Goal: Task Accomplishment & Management: Complete application form

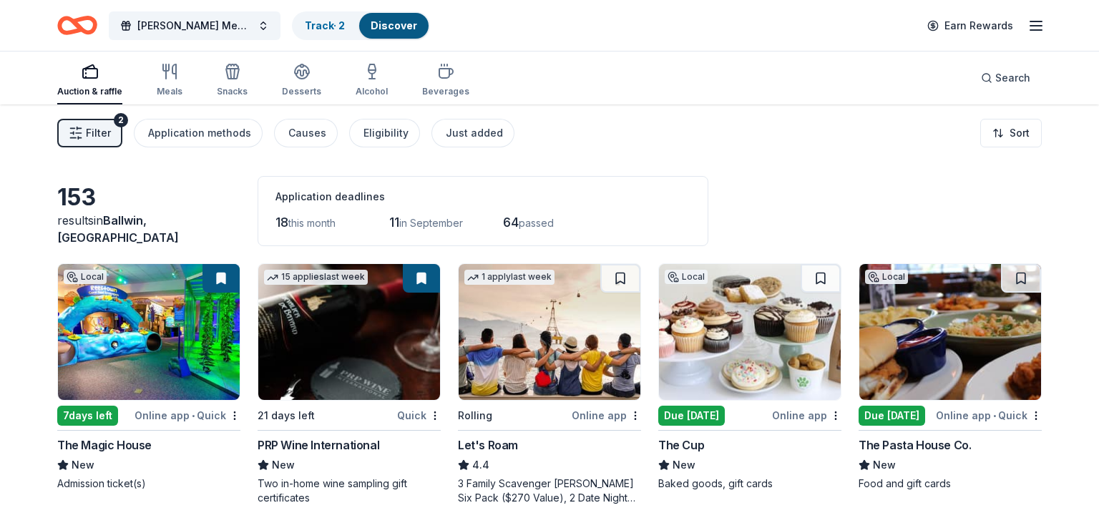
click at [918, 345] on img at bounding box center [950, 332] width 182 height 136
click at [207, 14] on button "[PERSON_NAME] Memorial Golf Tournament" at bounding box center [195, 25] width 172 height 29
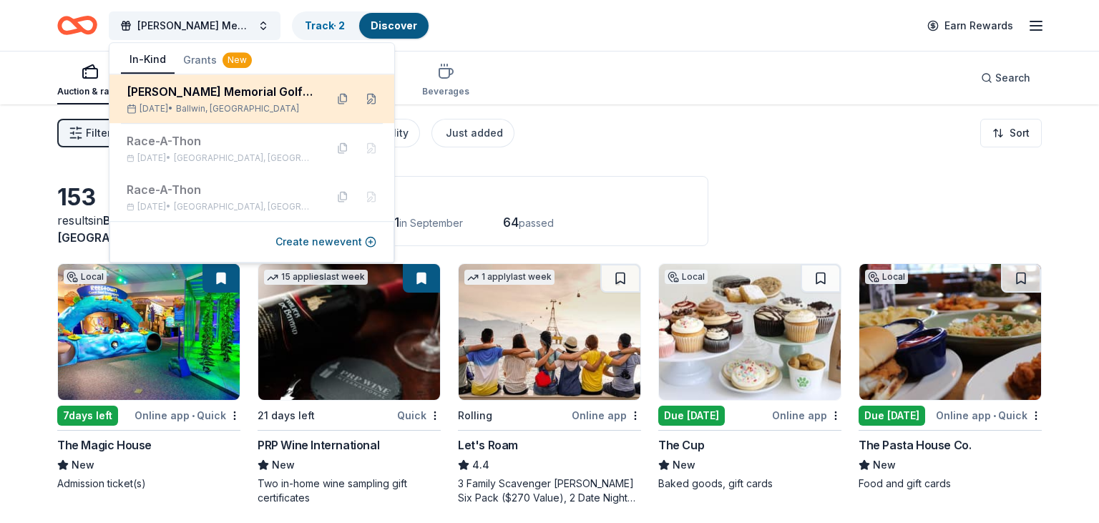
click at [170, 99] on div "[PERSON_NAME] Memorial Golf Tournament" at bounding box center [220, 91] width 187 height 17
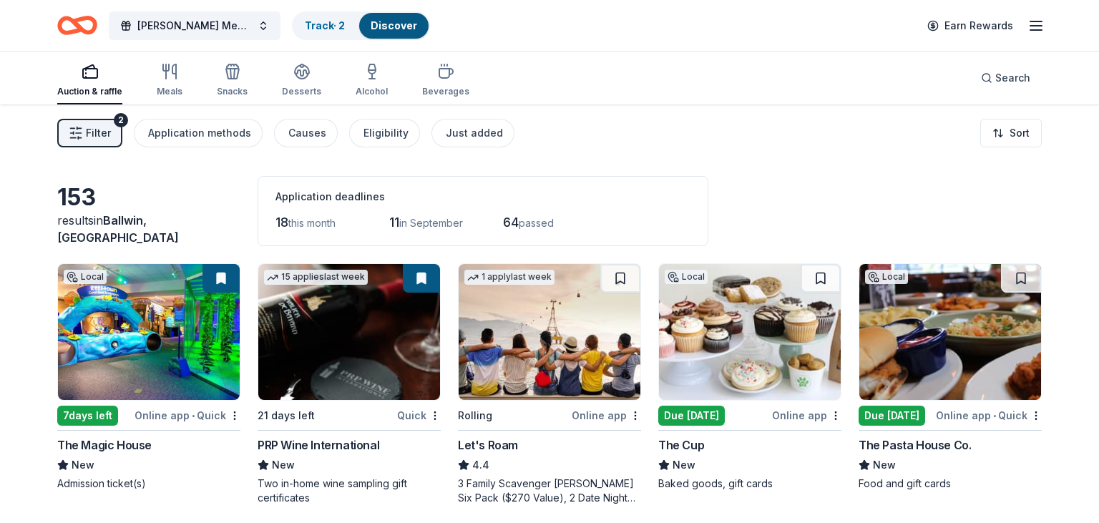
click at [599, 81] on div "Auction & raffle Meals Snacks Desserts Alcohol Beverages Search" at bounding box center [549, 78] width 984 height 53
click at [1035, 31] on icon "button" at bounding box center [1035, 25] width 17 height 17
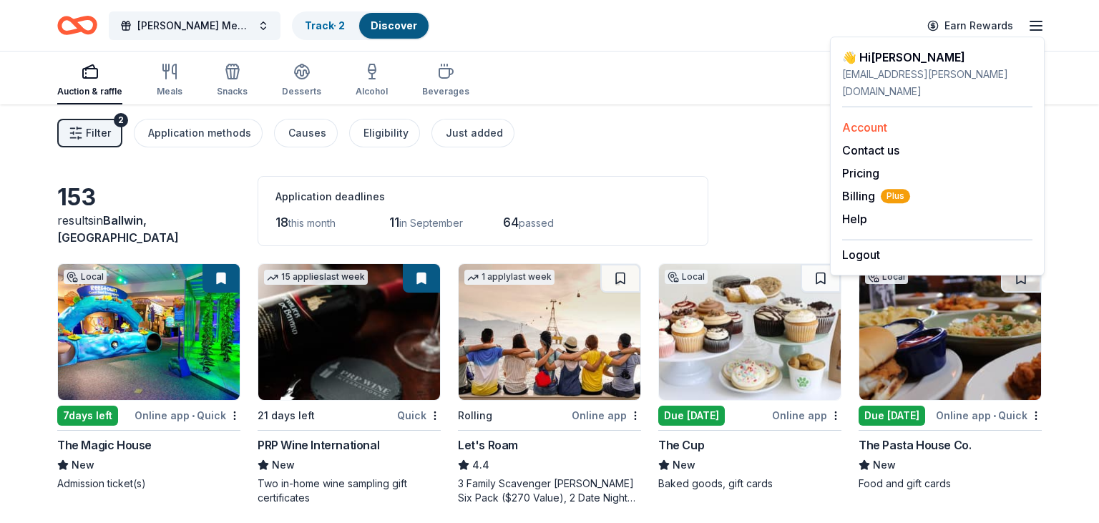
click at [854, 120] on link "Account" at bounding box center [864, 127] width 45 height 14
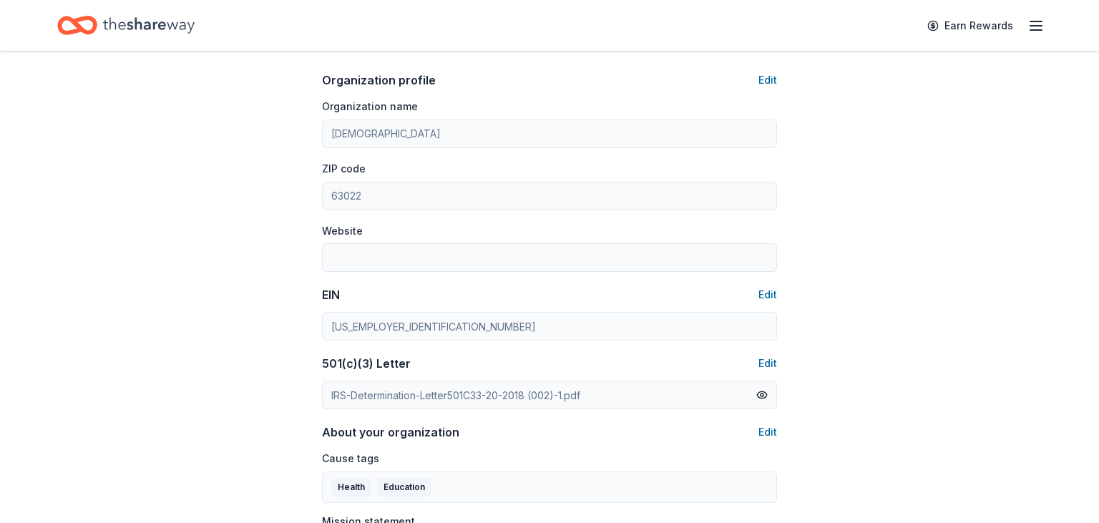
scroll to position [478, 0]
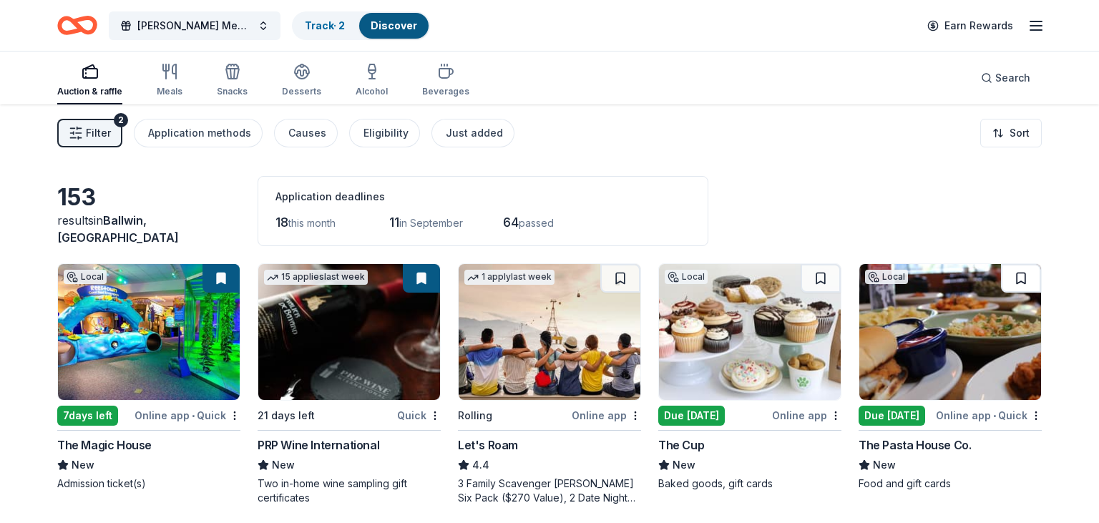
click at [1026, 268] on button at bounding box center [1021, 278] width 40 height 29
click at [1023, 283] on button at bounding box center [1022, 278] width 37 height 29
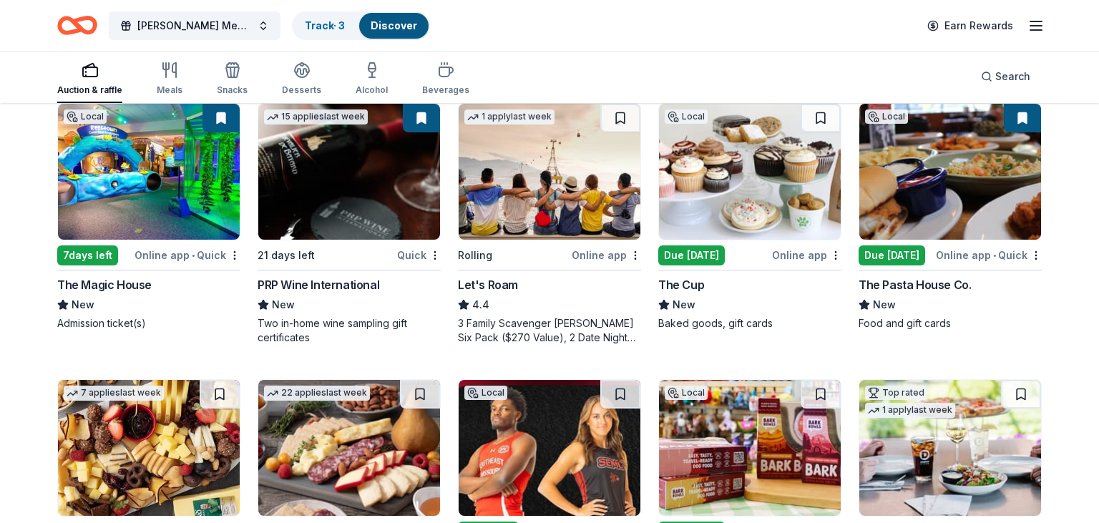
scroll to position [167, 0]
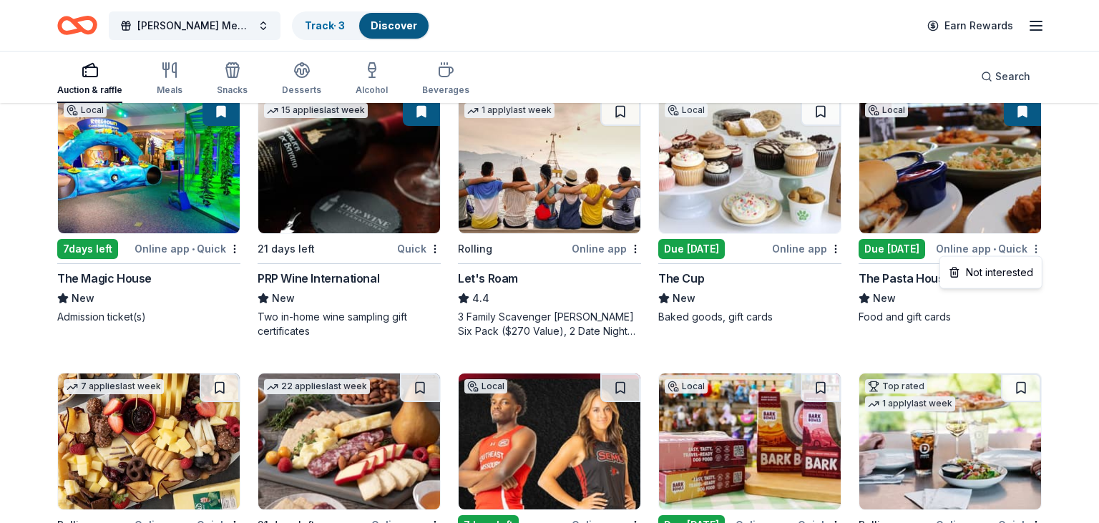
click at [1036, 248] on html "Charles W. Cook Memorial Golf Tournament Track · 3 Discover Earn Rewards Auctio…" at bounding box center [549, 94] width 1099 height 523
click at [1057, 313] on html "Charles W. Cook Memorial Golf Tournament Track · 3 Discover Earn Rewards Auctio…" at bounding box center [549, 94] width 1099 height 523
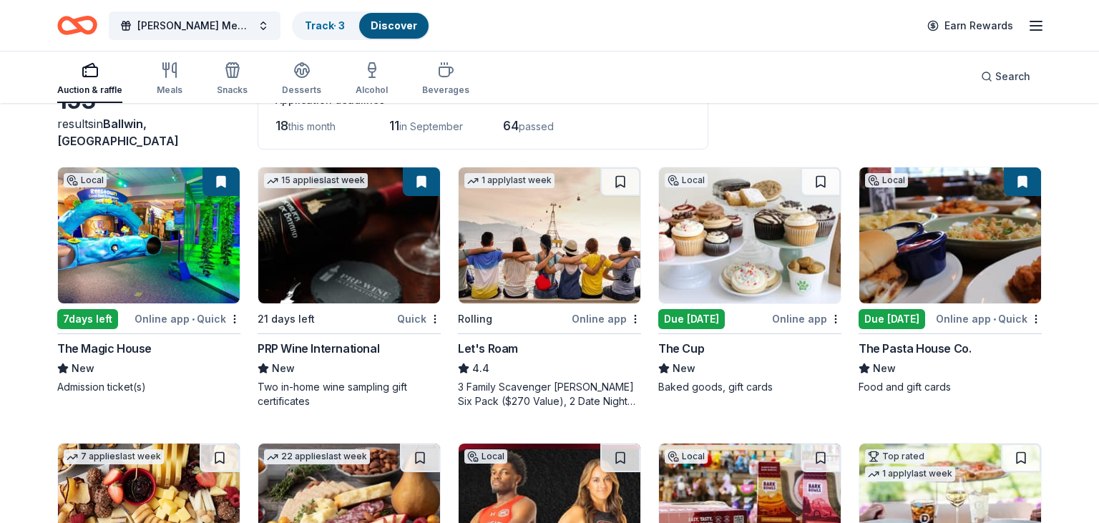
scroll to position [0, 0]
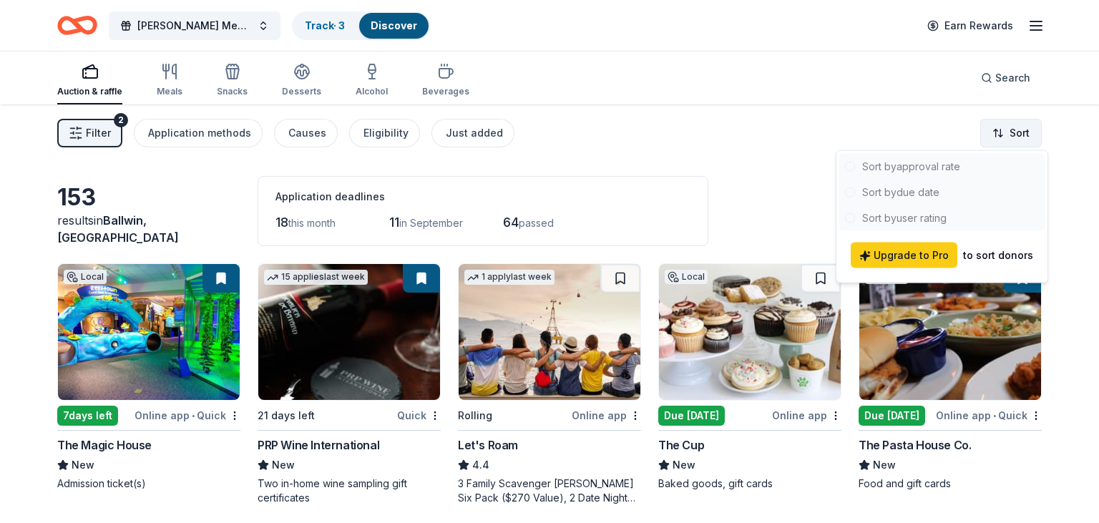
click at [994, 133] on html "Charles W. Cook Memorial Golf Tournament Track · 3 Discover Earn Rewards Auctio…" at bounding box center [549, 261] width 1099 height 523
click at [777, 213] on html "Charles W. Cook Memorial Golf Tournament Track · 3 Discover Earn Rewards Auctio…" at bounding box center [549, 261] width 1099 height 523
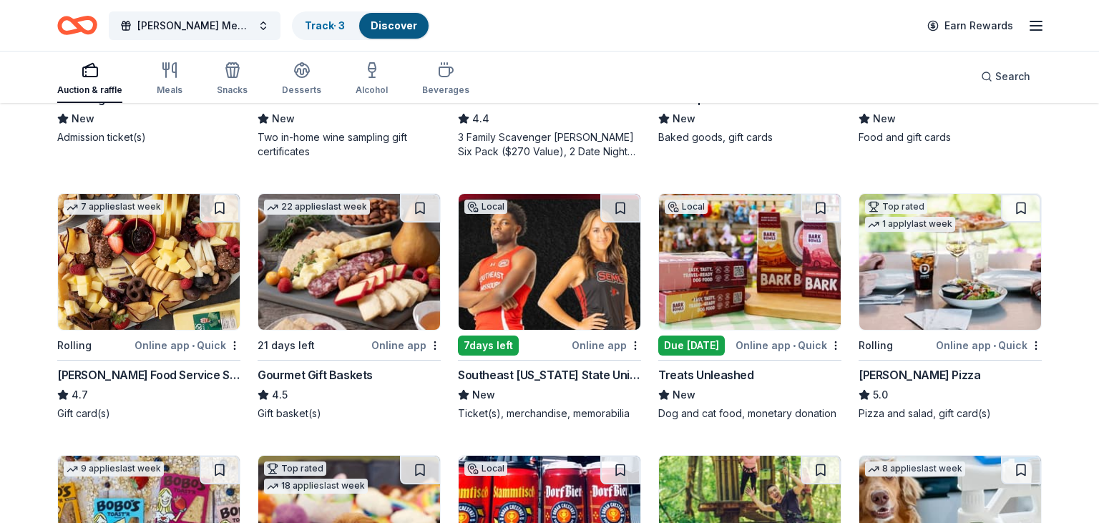
scroll to position [56, 0]
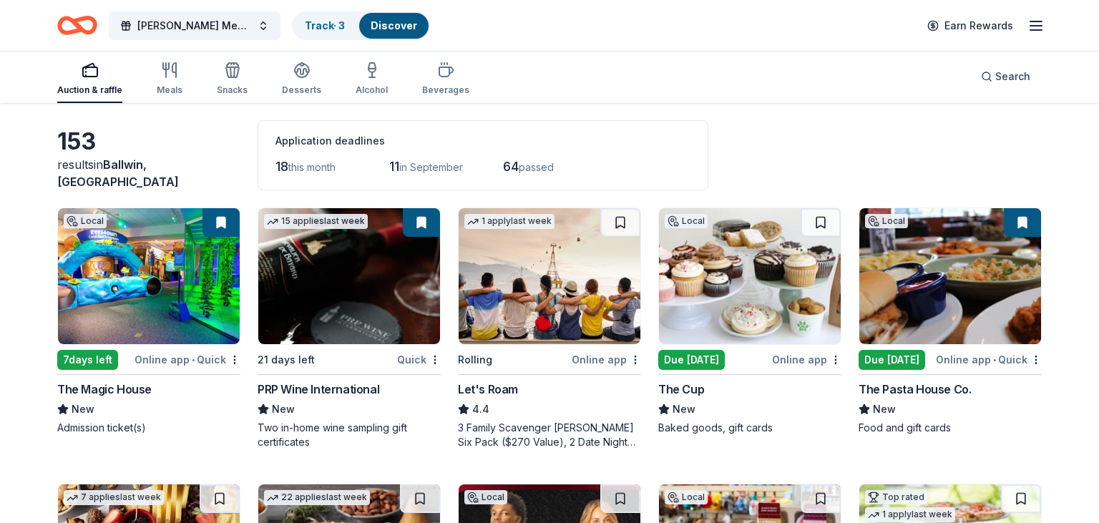
click at [710, 300] on img at bounding box center [750, 276] width 182 height 136
click at [820, 221] on button at bounding box center [820, 222] width 40 height 29
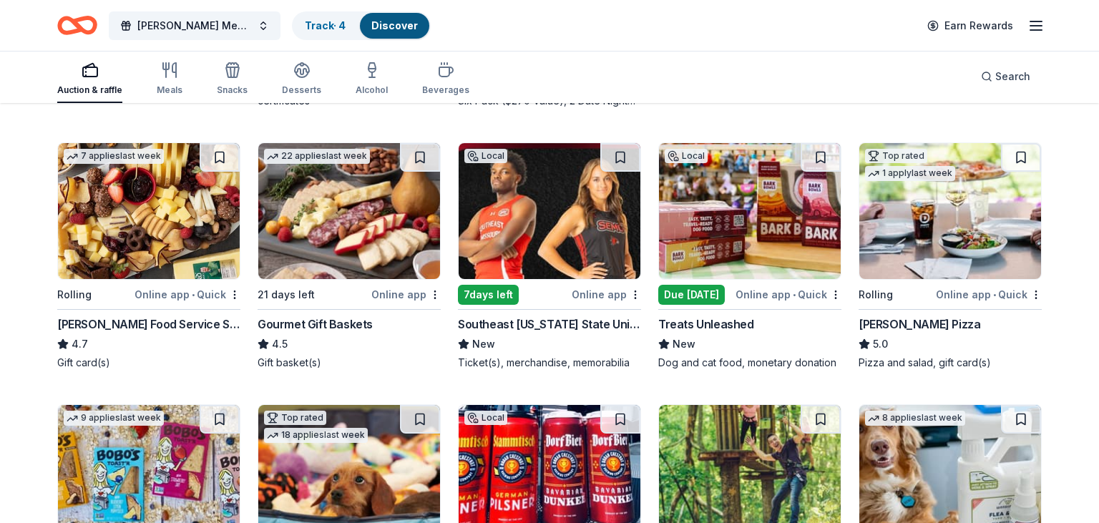
scroll to position [422, 0]
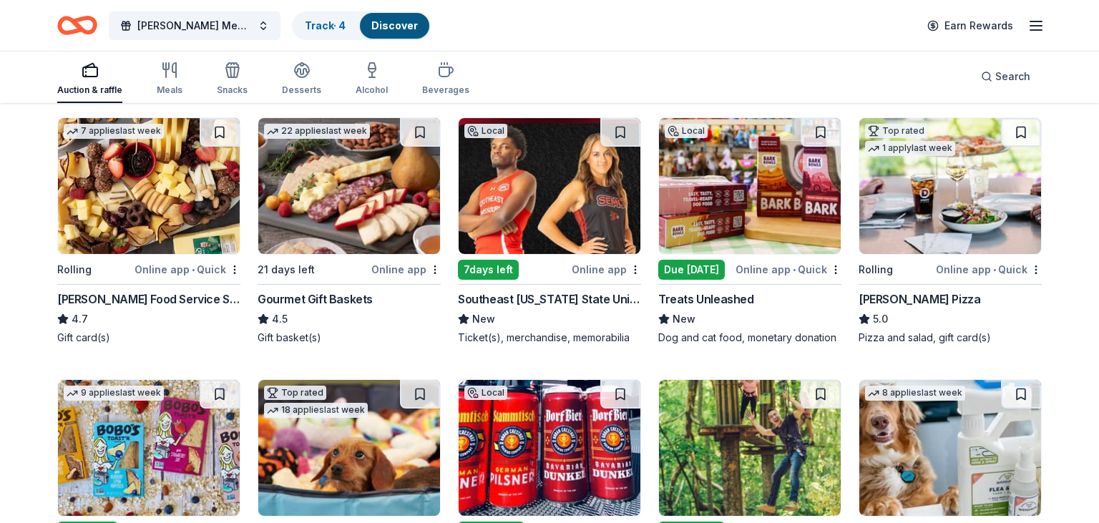
click at [698, 217] on img at bounding box center [750, 186] width 182 height 136
click at [815, 132] on button at bounding box center [820, 132] width 40 height 29
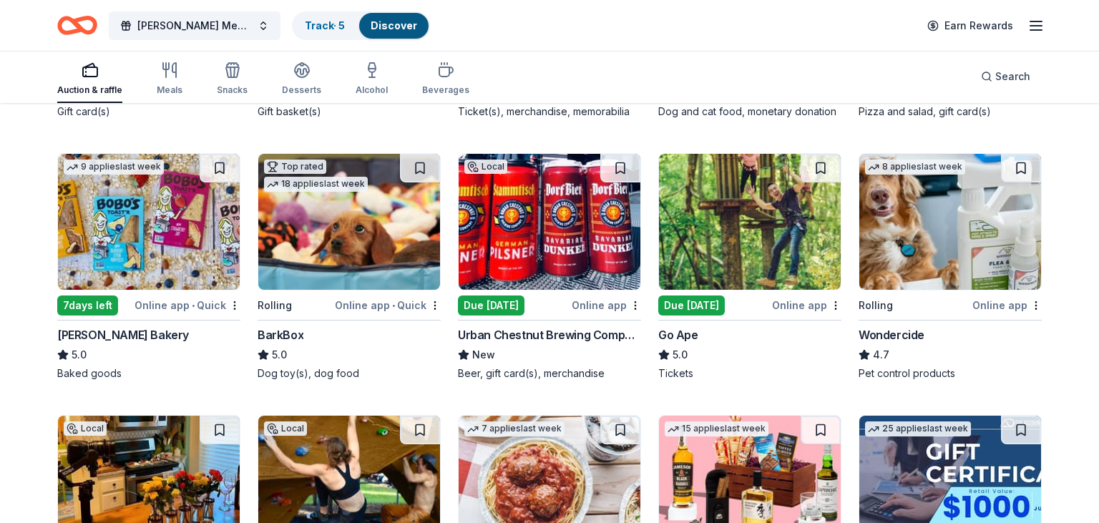
scroll to position [670, 0]
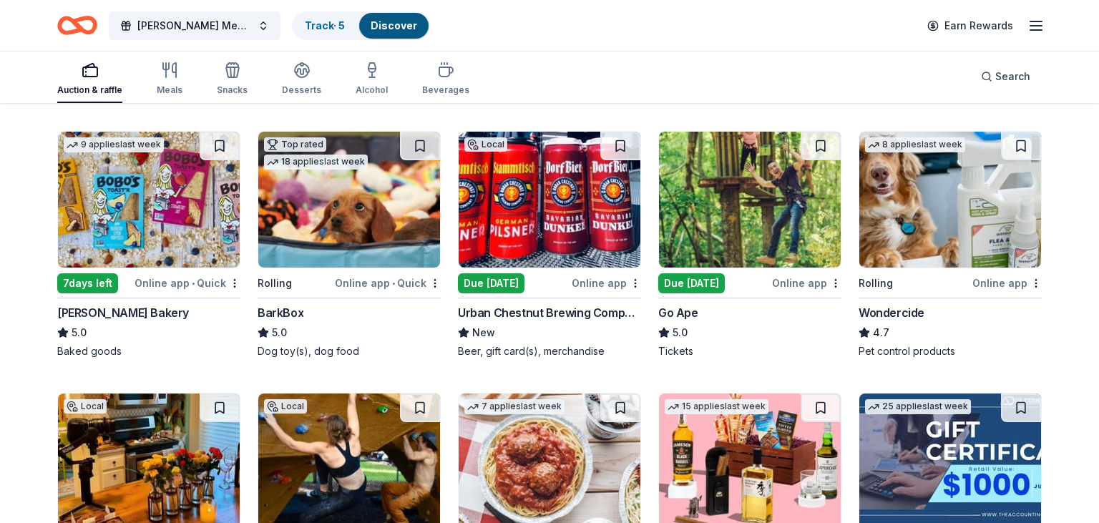
click at [554, 235] on img at bounding box center [550, 200] width 182 height 136
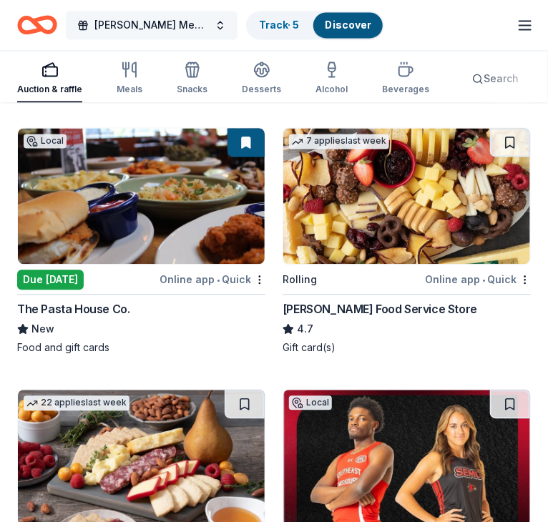
click at [196, 28] on span "[PERSON_NAME] Memorial Golf Tournament" at bounding box center [151, 25] width 114 height 17
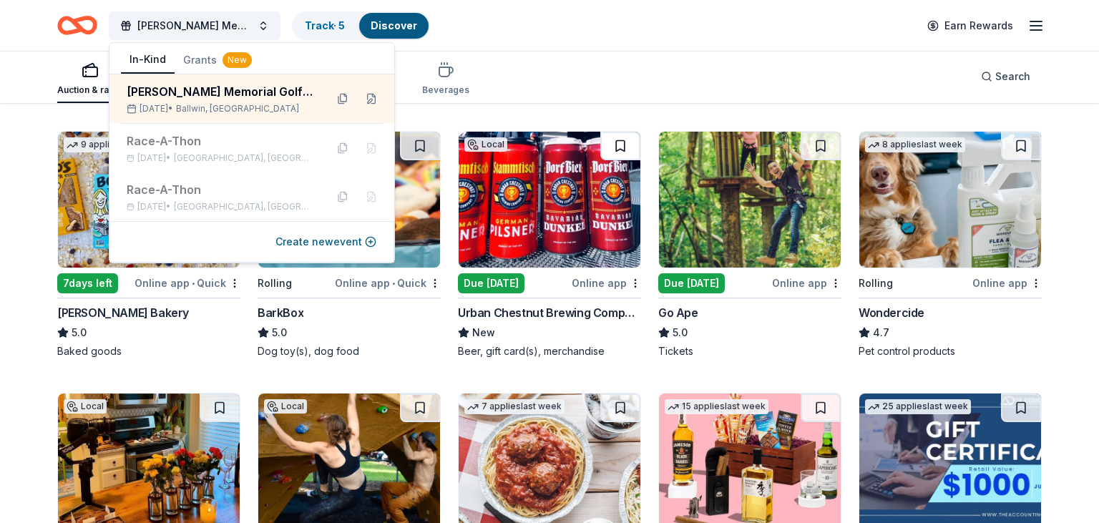
click at [632, 148] on button at bounding box center [620, 146] width 40 height 29
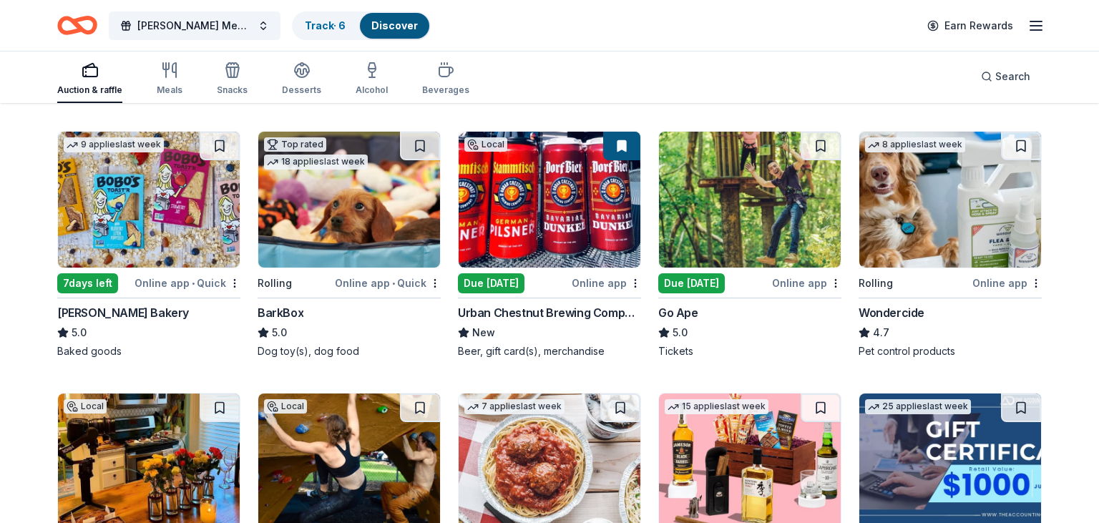
click at [716, 210] on img at bounding box center [750, 200] width 182 height 136
click at [808, 302] on div "Not interested" at bounding box center [791, 307] width 96 height 26
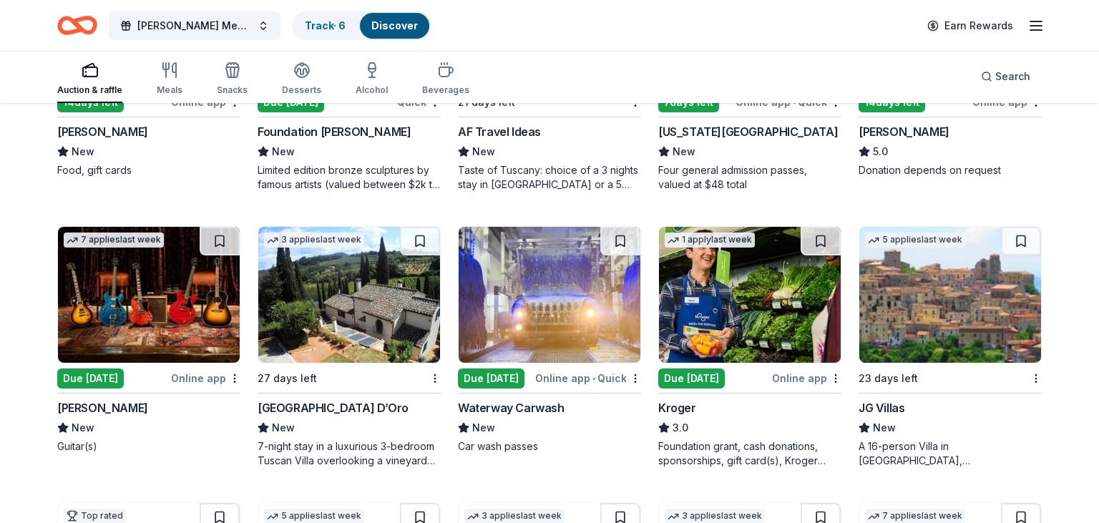
scroll to position [1394, 0]
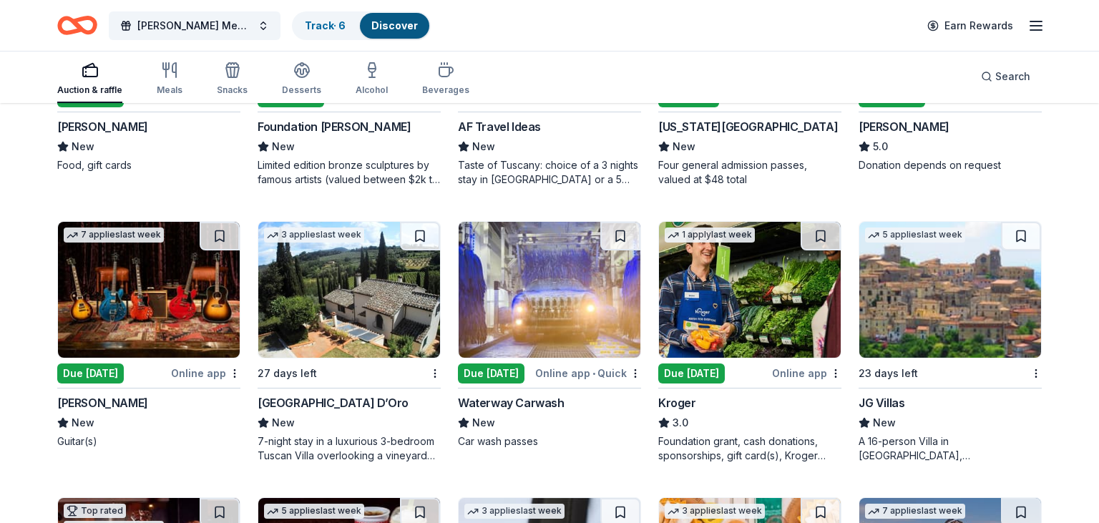
click at [180, 281] on img at bounding box center [149, 290] width 182 height 136
click at [217, 237] on button at bounding box center [220, 236] width 40 height 29
click at [545, 288] on img at bounding box center [550, 290] width 182 height 136
click at [626, 238] on button at bounding box center [620, 236] width 40 height 29
click at [755, 280] on img at bounding box center [750, 290] width 182 height 136
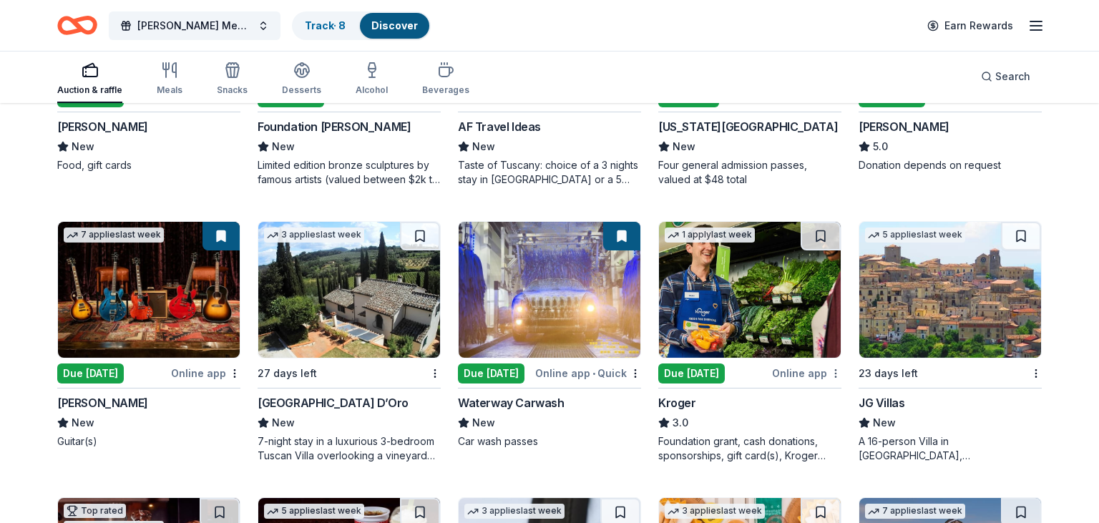
click at [820, 391] on div "Not interested" at bounding box center [791, 396] width 96 height 26
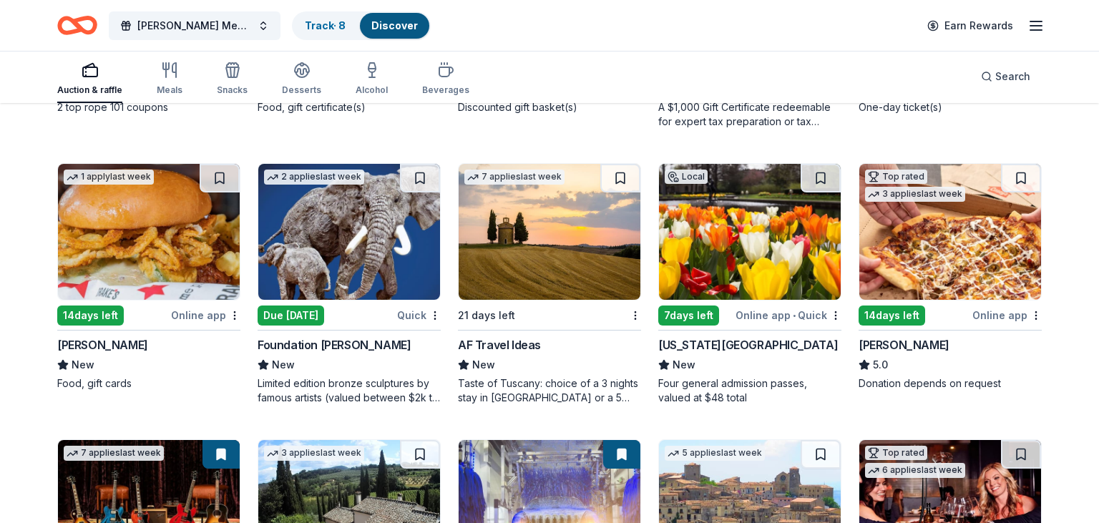
scroll to position [1182, 0]
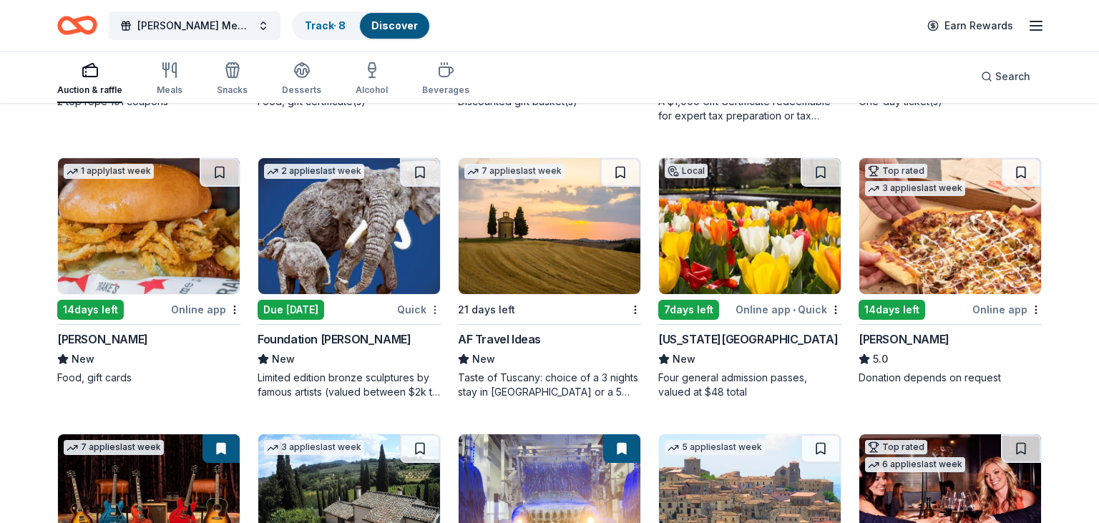
click at [419, 336] on div "Not interested" at bounding box center [390, 333] width 96 height 26
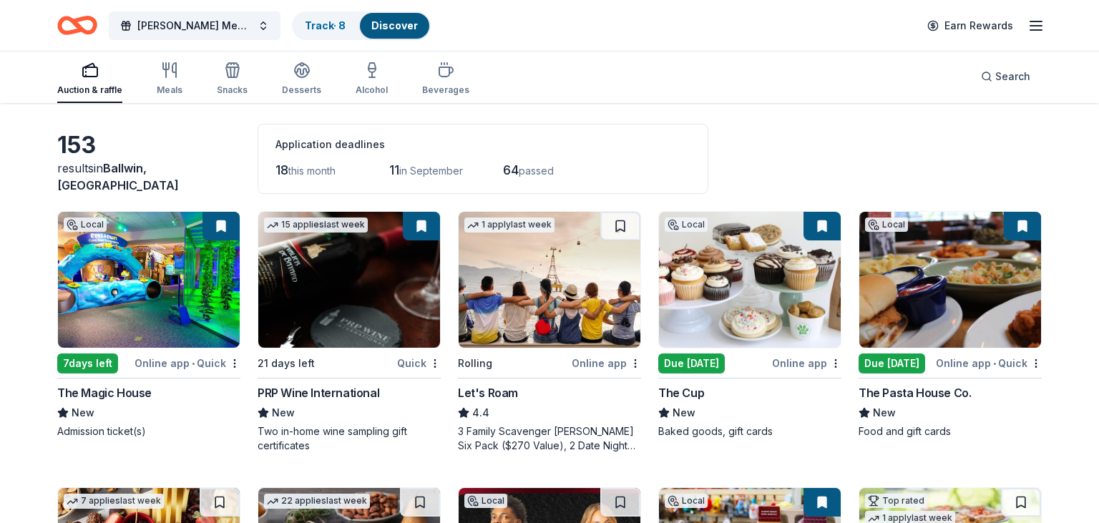
scroll to position [0, 0]
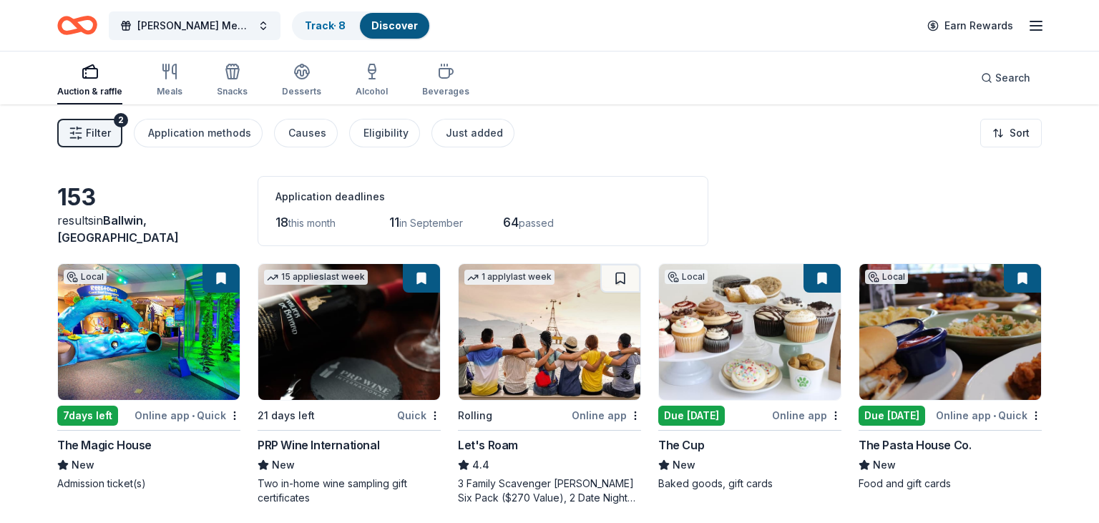
click at [103, 138] on span "Filter" at bounding box center [98, 132] width 25 height 17
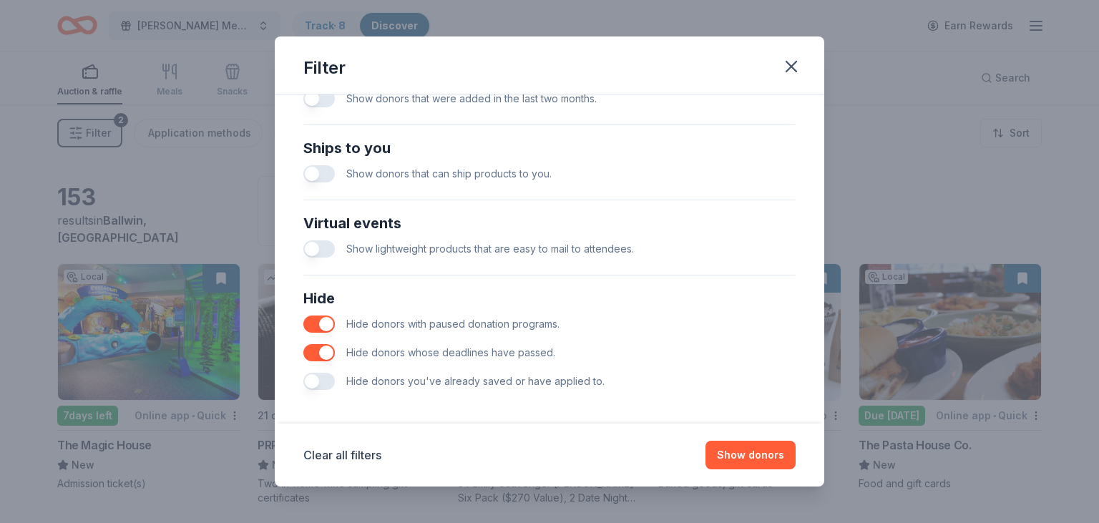
scroll to position [612, 0]
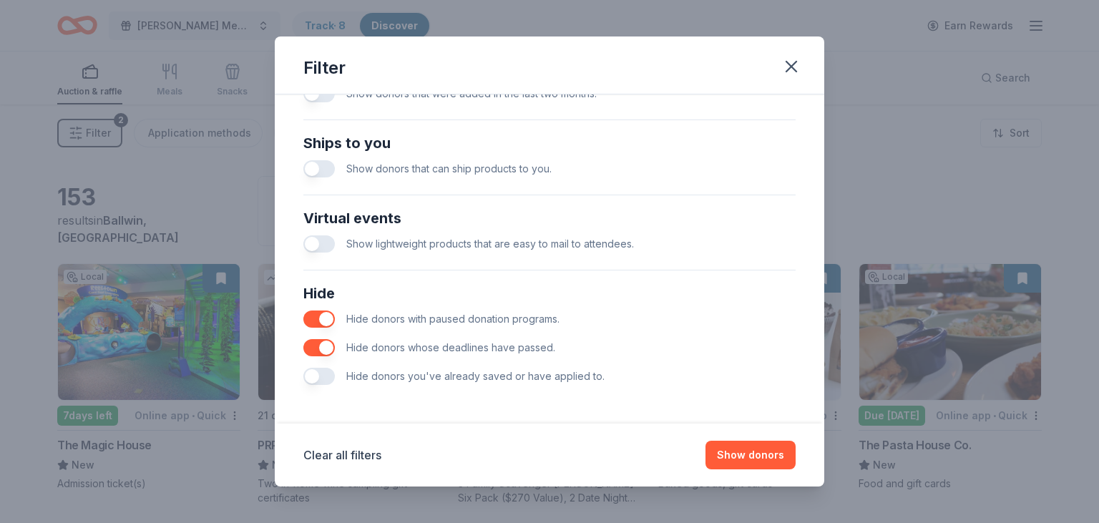
click at [325, 376] on button "button" at bounding box center [318, 376] width 31 height 17
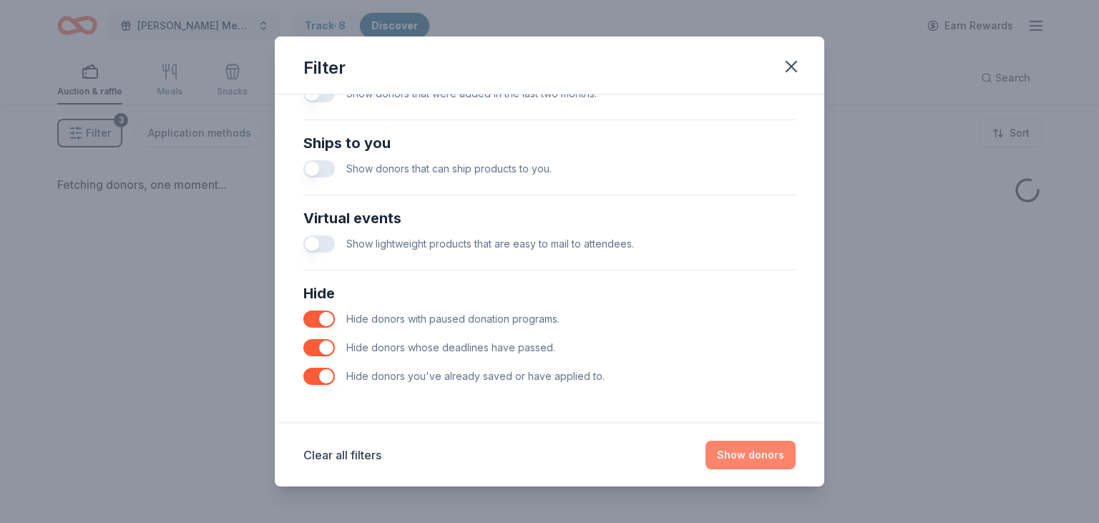
click at [737, 461] on button "Show donors" at bounding box center [750, 455] width 90 height 29
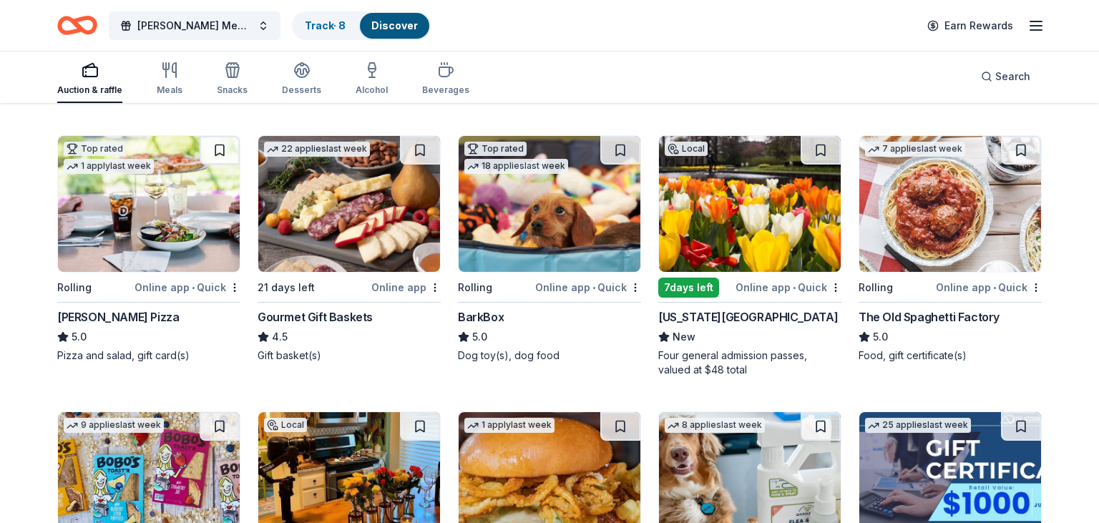
scroll to position [861, 0]
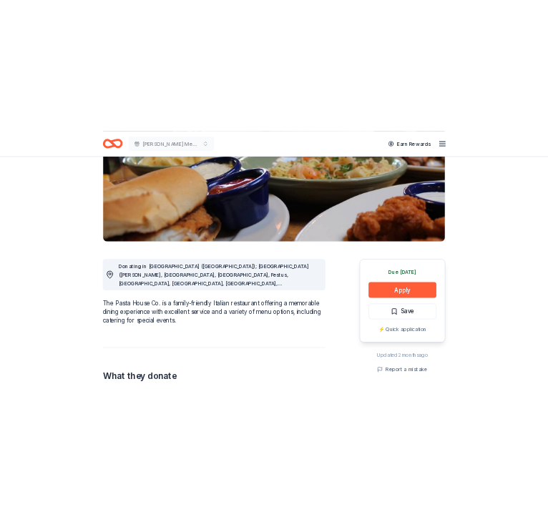
scroll to position [232, 0]
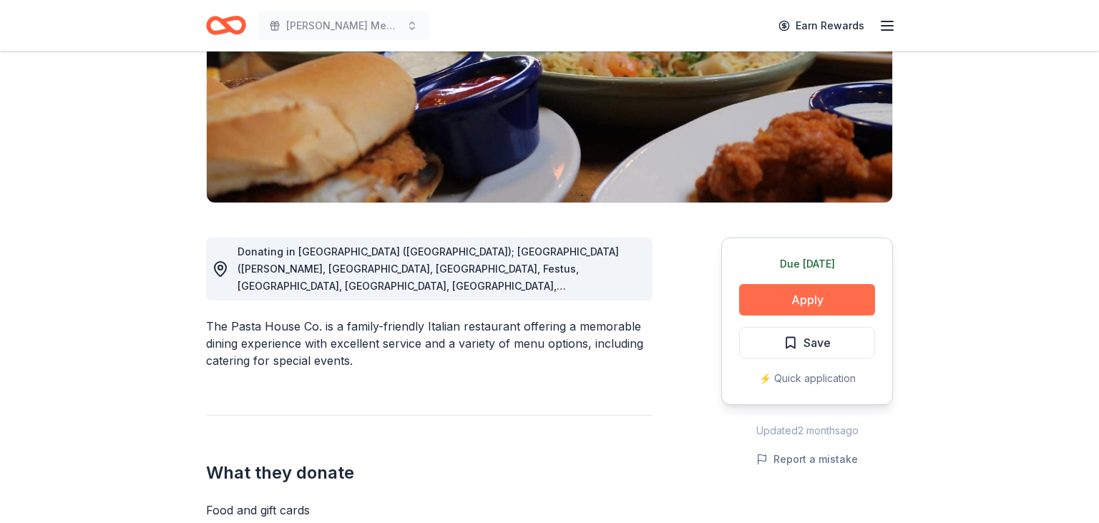
click at [831, 300] on button "Apply" at bounding box center [807, 299] width 136 height 31
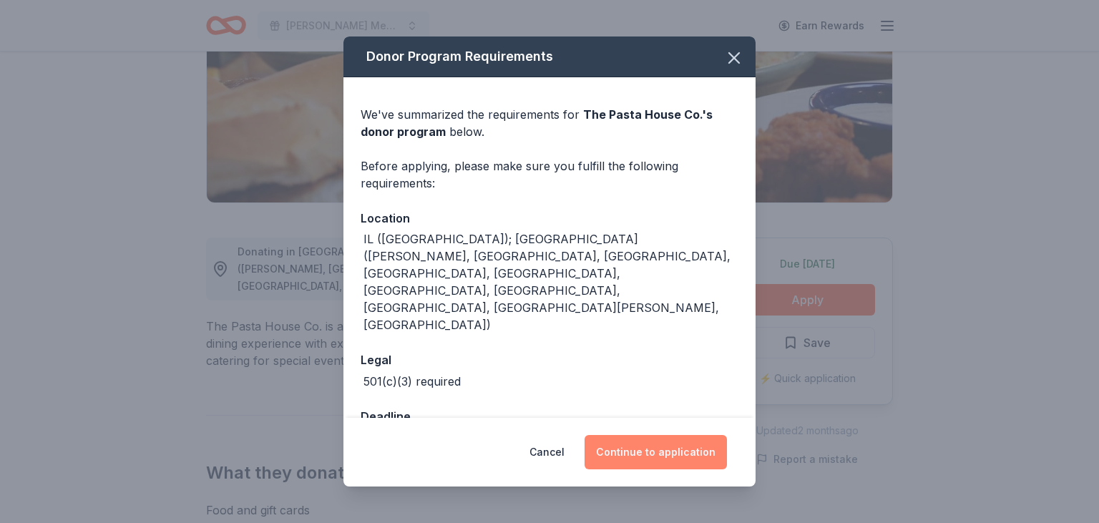
click at [660, 442] on button "Continue to application" at bounding box center [655, 452] width 142 height 34
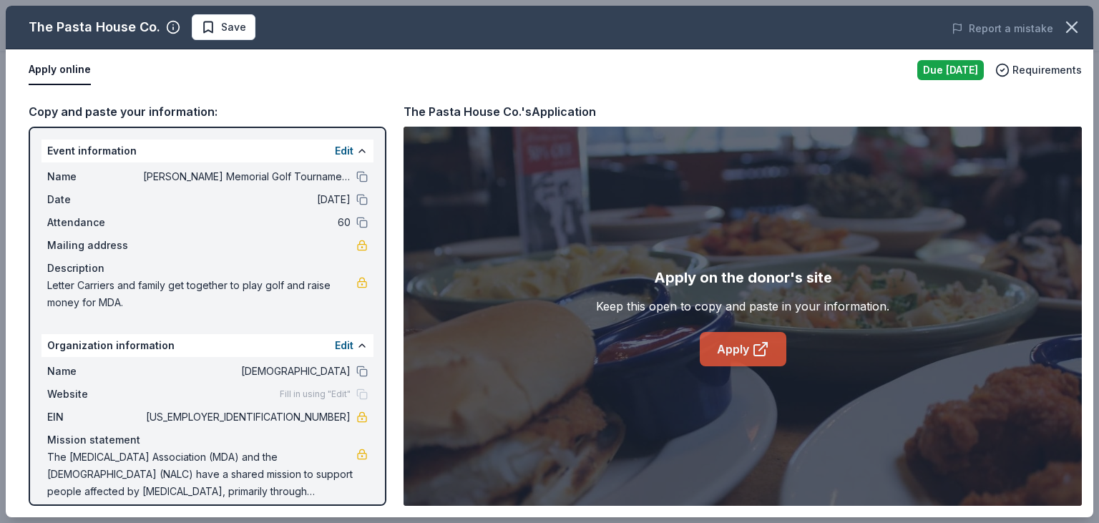
click at [760, 351] on icon at bounding box center [760, 348] width 17 height 17
drag, startPoint x: 296, startPoint y: 418, endPoint x: 350, endPoint y: 423, distance: 53.8
click at [350, 423] on span "[US_EMPLOYER_IDENTIFICATION_NUMBER]" at bounding box center [246, 416] width 207 height 17
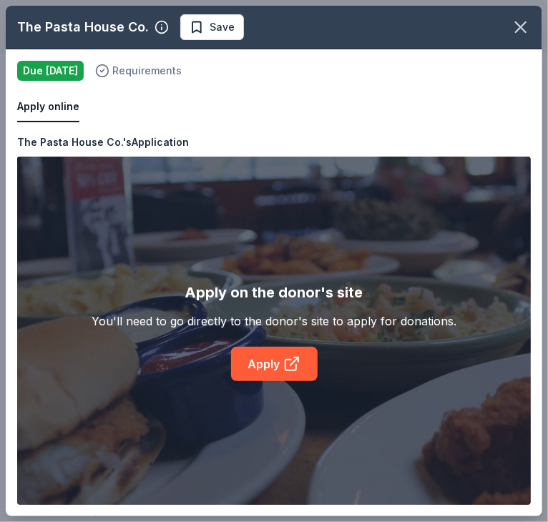
click at [132, 72] on span "Requirements" at bounding box center [146, 70] width 69 height 17
click at [31, 77] on div "Due [DATE]" at bounding box center [50, 71] width 67 height 20
click at [519, 28] on icon "button" at bounding box center [521, 27] width 20 height 20
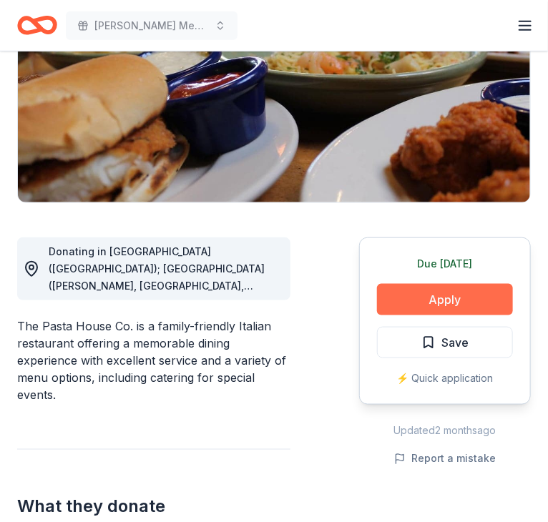
click at [446, 291] on button "Apply" at bounding box center [445, 299] width 136 height 31
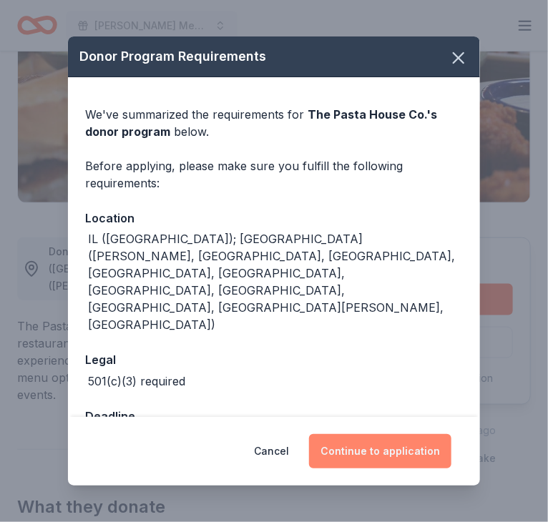
click at [403, 448] on button "Continue to application" at bounding box center [380, 451] width 142 height 34
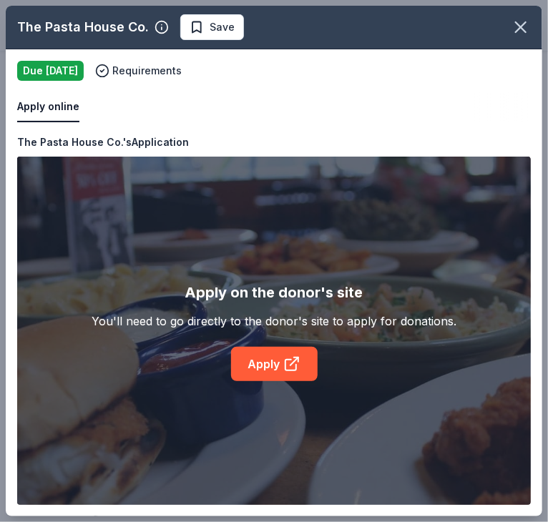
drag, startPoint x: 301, startPoint y: 516, endPoint x: 190, endPoint y: 519, distance: 110.9
click at [190, 519] on div "The Pasta House Co. Save Apply online Due today Requirements Copy and paste you…" at bounding box center [274, 261] width 548 height 522
click at [531, 27] on icon "button" at bounding box center [521, 27] width 20 height 20
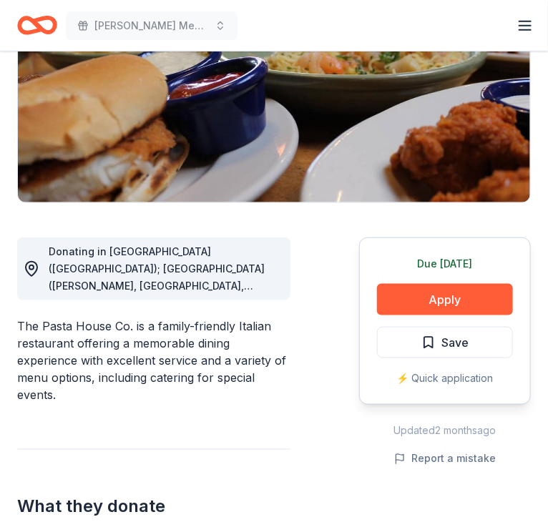
click at [531, 18] on div "Charles W. Cook Memorial Golf Tournament Earn Rewards" at bounding box center [274, 25] width 548 height 51
click at [531, 18] on icon "button" at bounding box center [524, 25] width 17 height 17
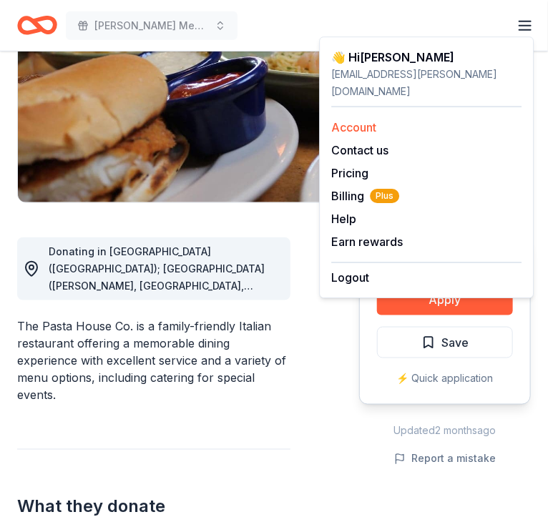
click at [421, 119] on div "Account" at bounding box center [426, 127] width 190 height 17
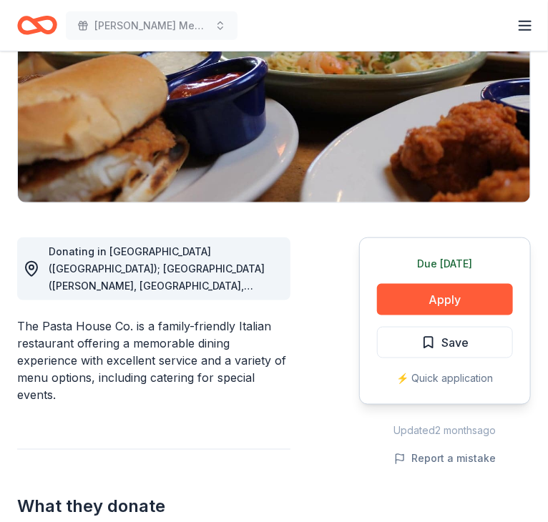
click at [519, 30] on line "button" at bounding box center [524, 30] width 11 height 0
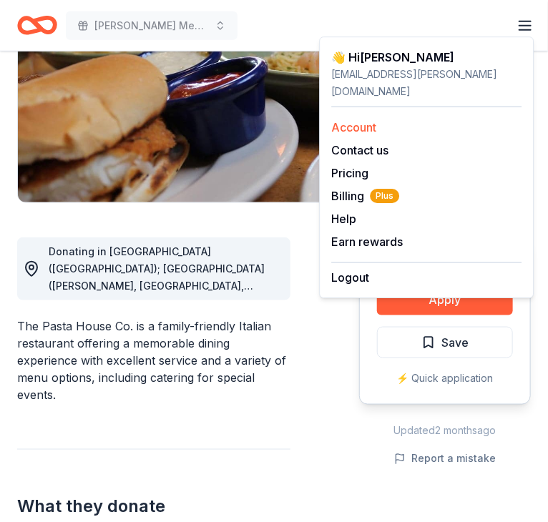
click at [348, 120] on link "Account" at bounding box center [353, 127] width 45 height 14
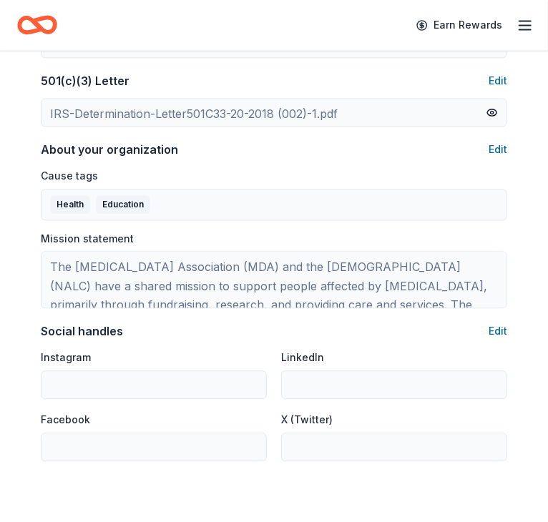
scroll to position [717, 0]
click at [40, 29] on icon "Home" at bounding box center [44, 25] width 22 height 14
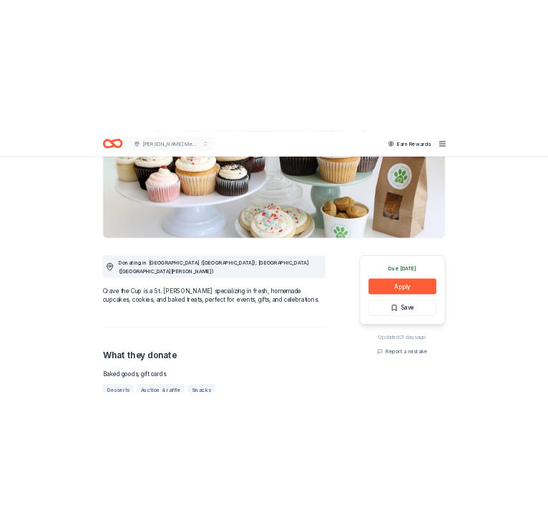
scroll to position [279, 0]
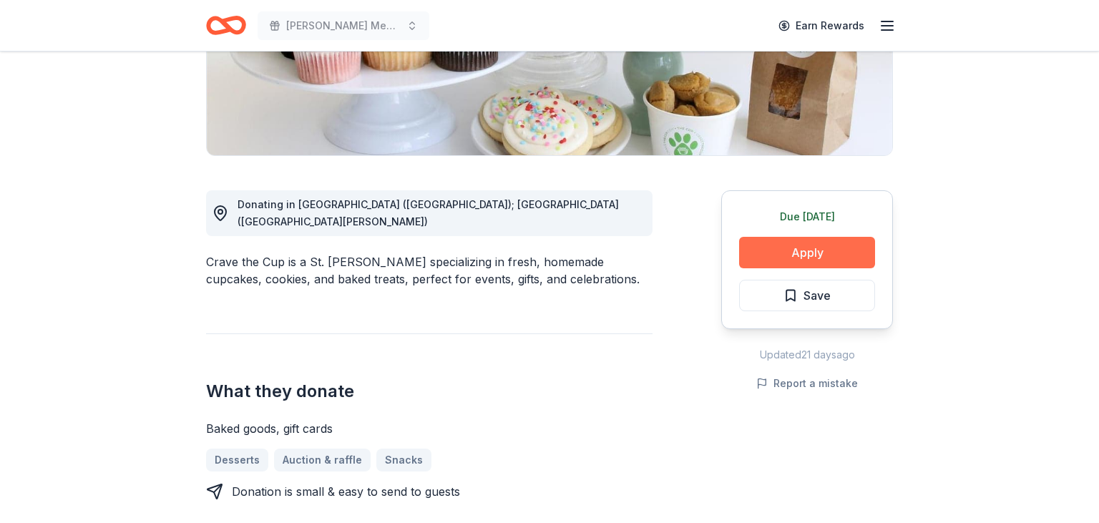
click at [810, 250] on button "Apply" at bounding box center [807, 252] width 136 height 31
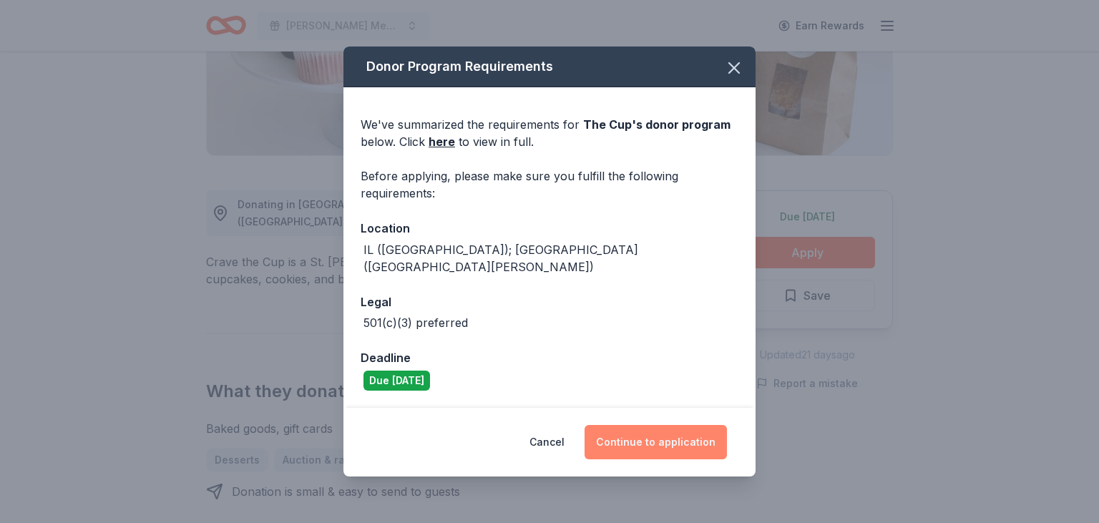
click at [647, 428] on button "Continue to application" at bounding box center [655, 442] width 142 height 34
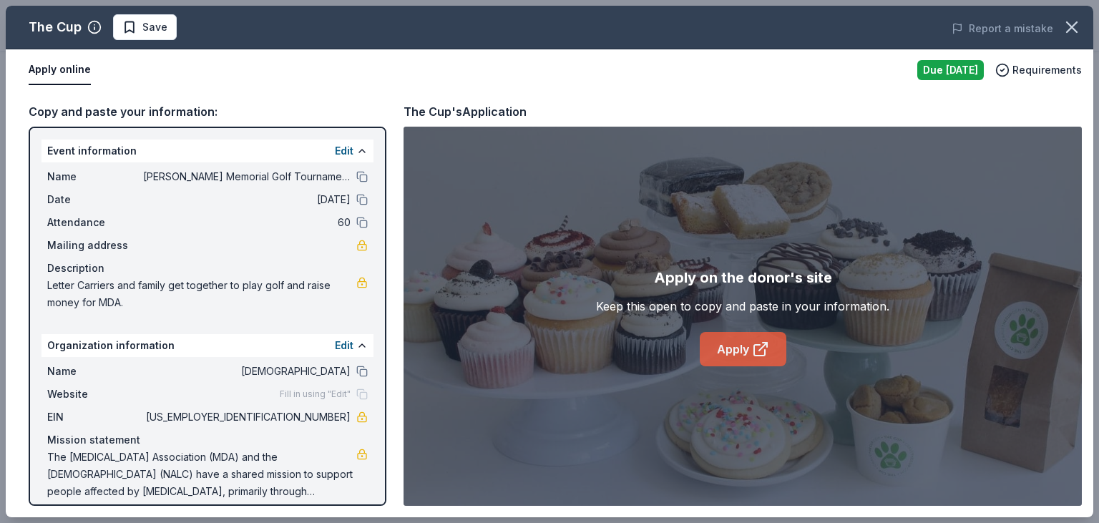
click at [728, 348] on link "Apply" at bounding box center [743, 349] width 87 height 34
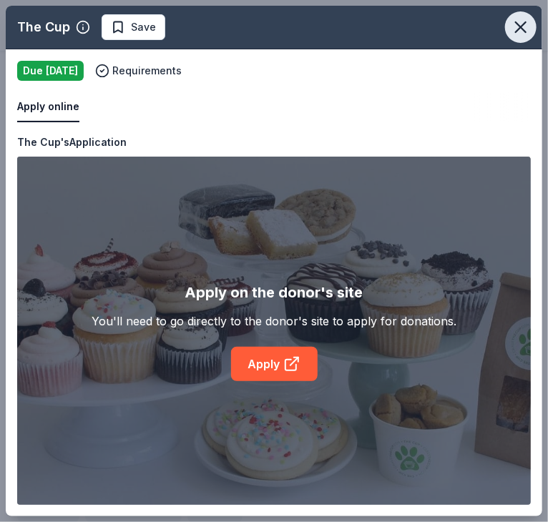
click at [527, 23] on icon "button" at bounding box center [521, 27] width 20 height 20
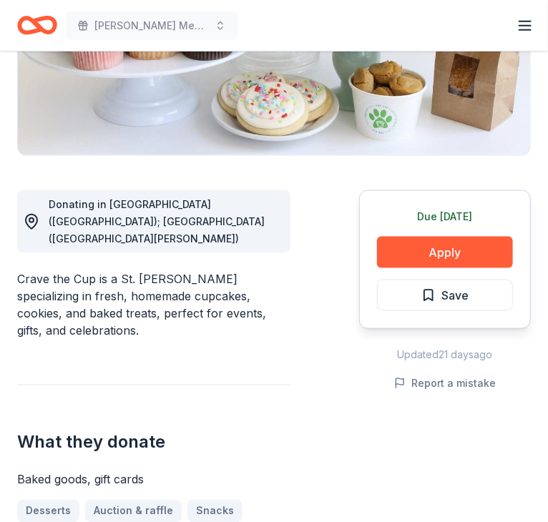
click at [524, 27] on icon "button" at bounding box center [524, 25] width 17 height 17
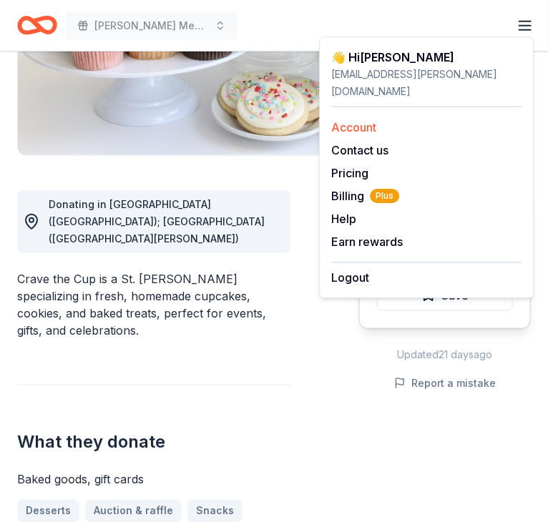
click at [363, 120] on link "Account" at bounding box center [353, 127] width 45 height 14
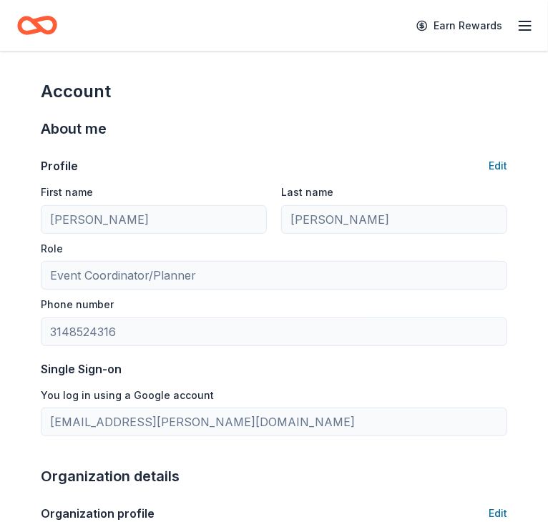
click at [519, 25] on icon "button" at bounding box center [524, 25] width 17 height 17
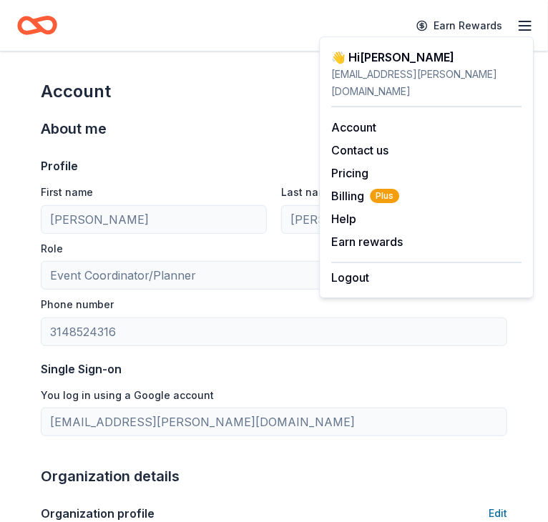
click at [230, 127] on div "About me" at bounding box center [274, 128] width 466 height 23
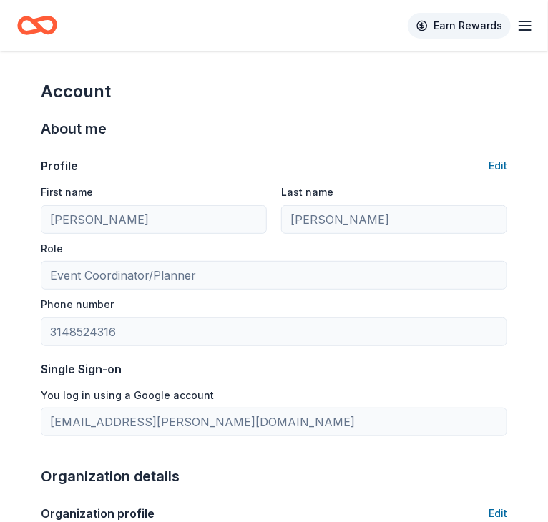
click at [511, 26] on link "Earn Rewards" at bounding box center [459, 26] width 103 height 26
click at [516, 26] on icon "button" at bounding box center [524, 25] width 17 height 17
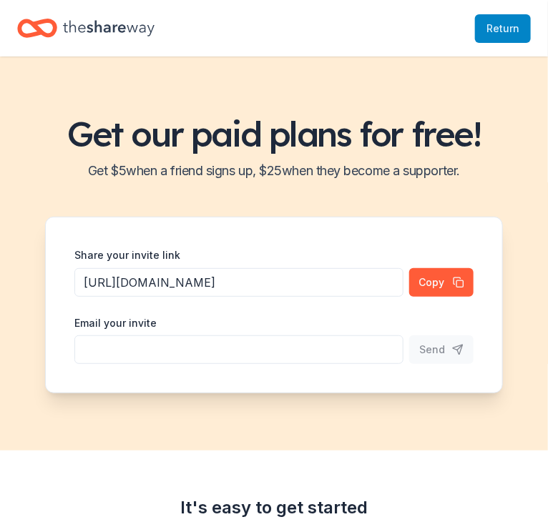
click at [489, 24] on span "Return to TheShareWay" at bounding box center [502, 28] width 33 height 17
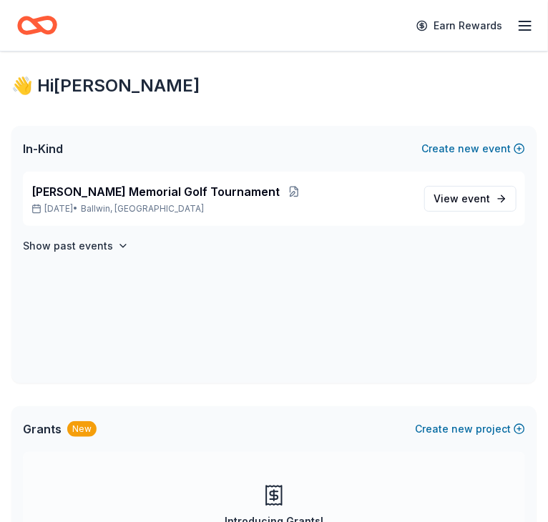
click at [521, 31] on icon "button" at bounding box center [524, 25] width 17 height 17
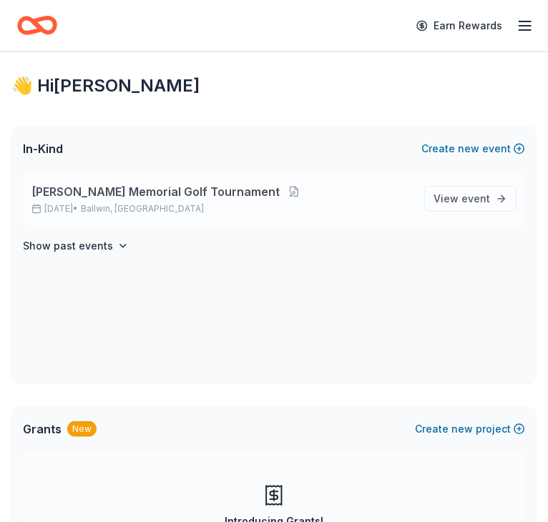
click at [247, 190] on span "[PERSON_NAME] Memorial Golf Tournament" at bounding box center [155, 191] width 248 height 17
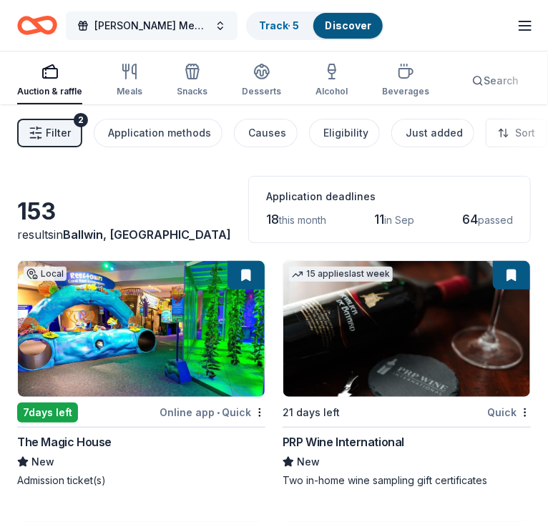
click at [212, 28] on button "[PERSON_NAME] Memorial Golf Tournament" at bounding box center [152, 25] width 172 height 29
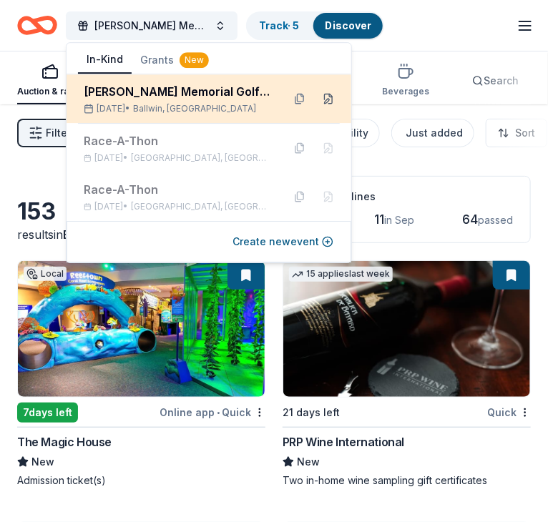
click at [328, 96] on button at bounding box center [328, 98] width 23 height 23
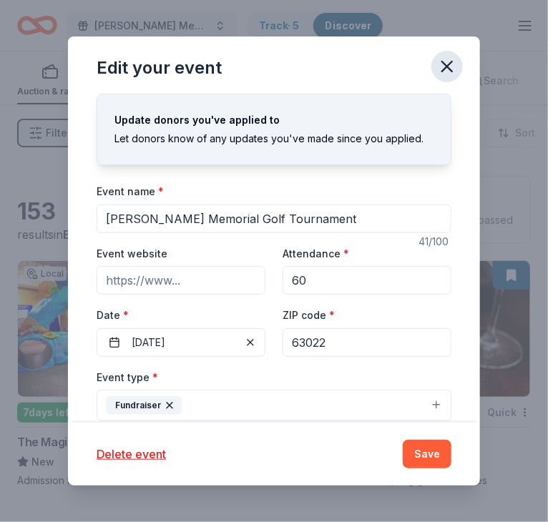
click at [448, 79] on button "button" at bounding box center [446, 66] width 31 height 31
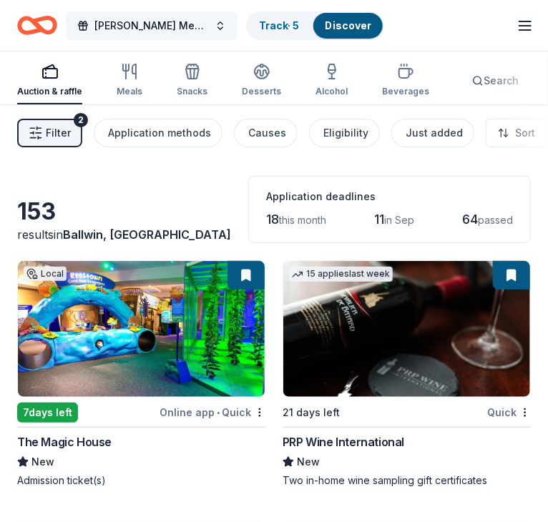
click at [162, 24] on span "[PERSON_NAME] Memorial Golf Tournament" at bounding box center [151, 25] width 114 height 17
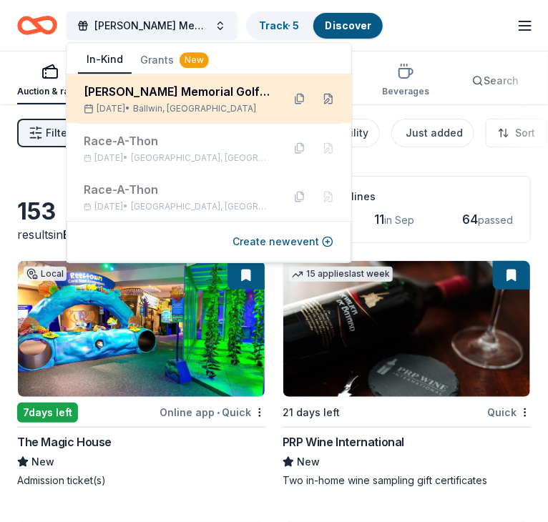
click at [97, 97] on div "[PERSON_NAME] Memorial Golf Tournament" at bounding box center [177, 91] width 187 height 17
click at [124, 114] on div "Sep 21, 2025 • Ballwin, MO" at bounding box center [177, 108] width 187 height 11
click at [172, 113] on span "Ballwin, MO" at bounding box center [194, 108] width 123 height 11
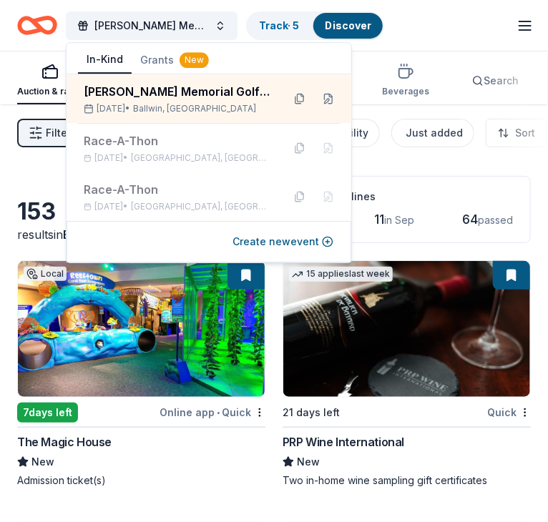
click at [419, 41] on div "Charles W. Cook Memorial Golf Tournament Track · 5 Discover Earn Rewards" at bounding box center [274, 26] width 514 height 34
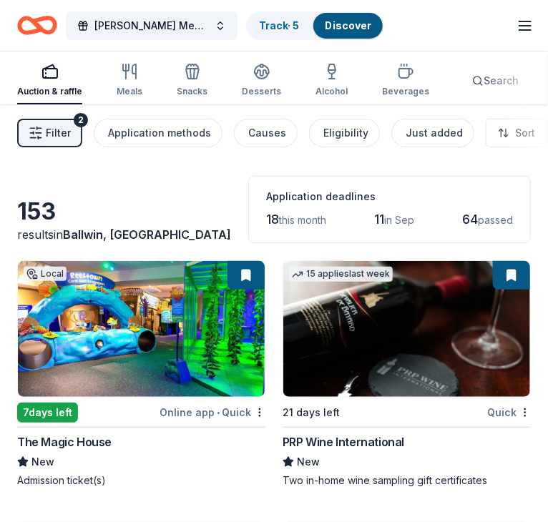
click at [525, 24] on icon "button" at bounding box center [524, 25] width 17 height 17
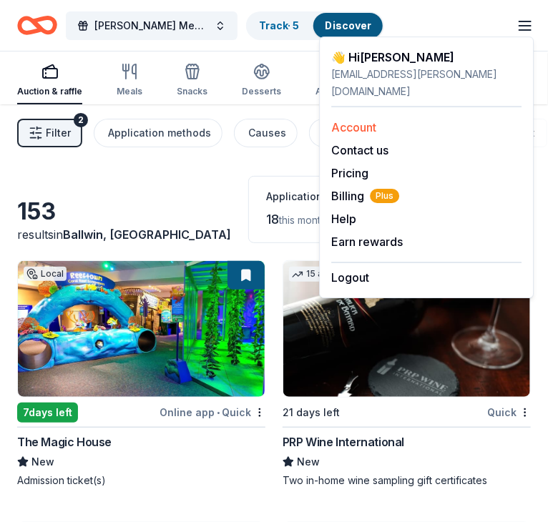
click at [376, 120] on link "Account" at bounding box center [353, 127] width 45 height 14
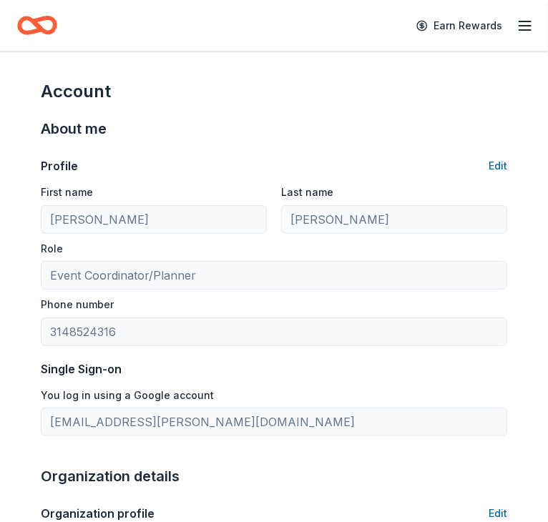
click at [525, 20] on icon "button" at bounding box center [524, 25] width 17 height 17
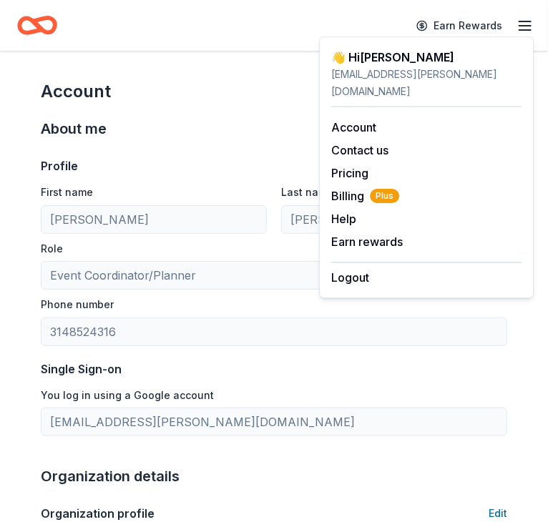
click at [207, 122] on div "About me" at bounding box center [274, 128] width 466 height 23
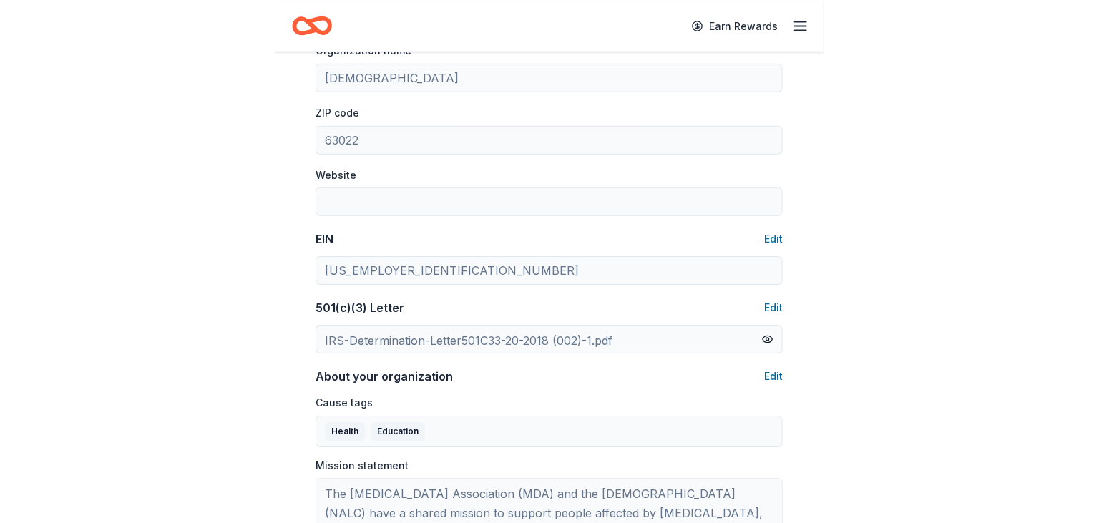
scroll to position [486, 0]
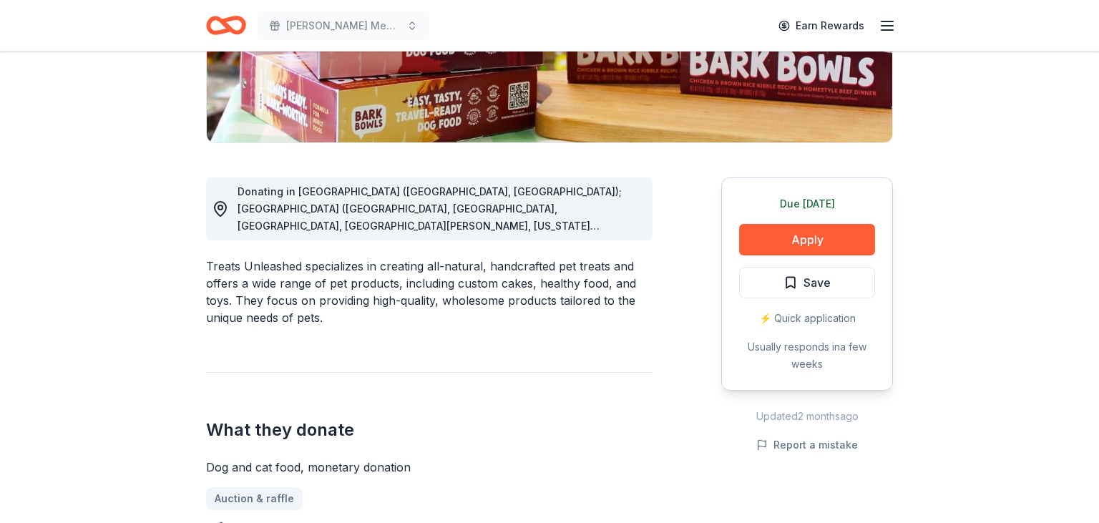
scroll to position [298, 0]
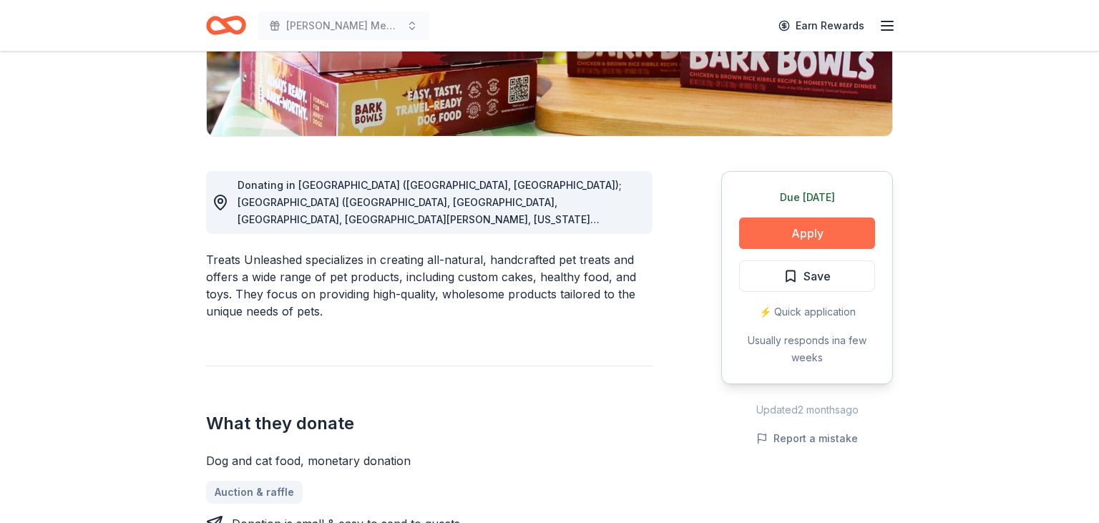
click at [849, 240] on button "Apply" at bounding box center [807, 232] width 136 height 31
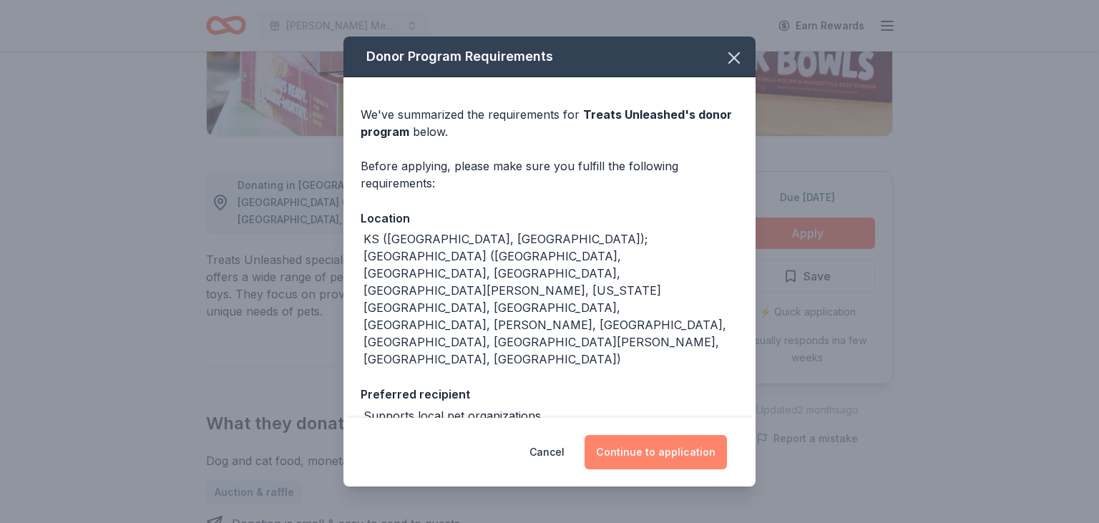
click at [634, 448] on button "Continue to application" at bounding box center [655, 452] width 142 height 34
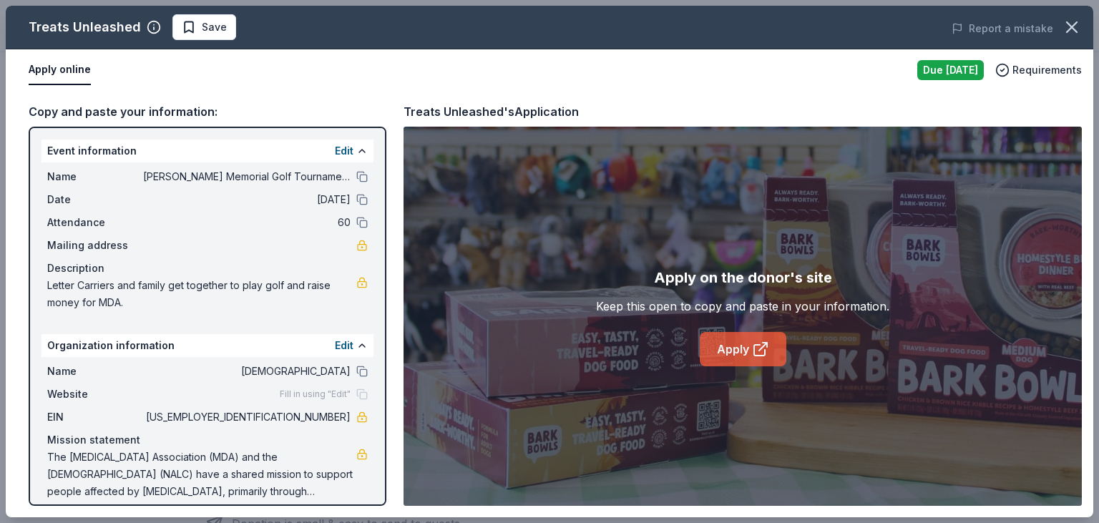
click at [724, 351] on link "Apply" at bounding box center [743, 349] width 87 height 34
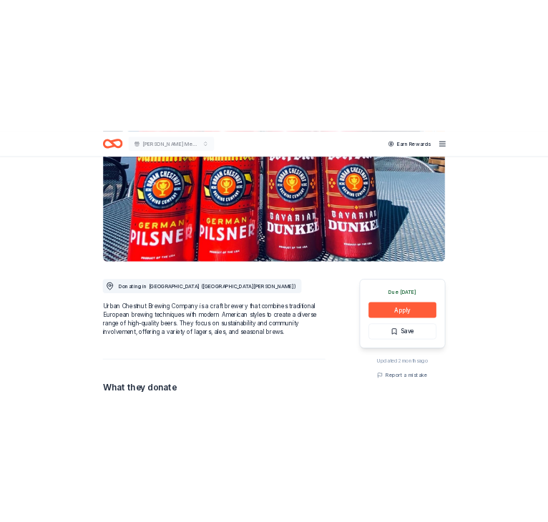
scroll to position [189, 0]
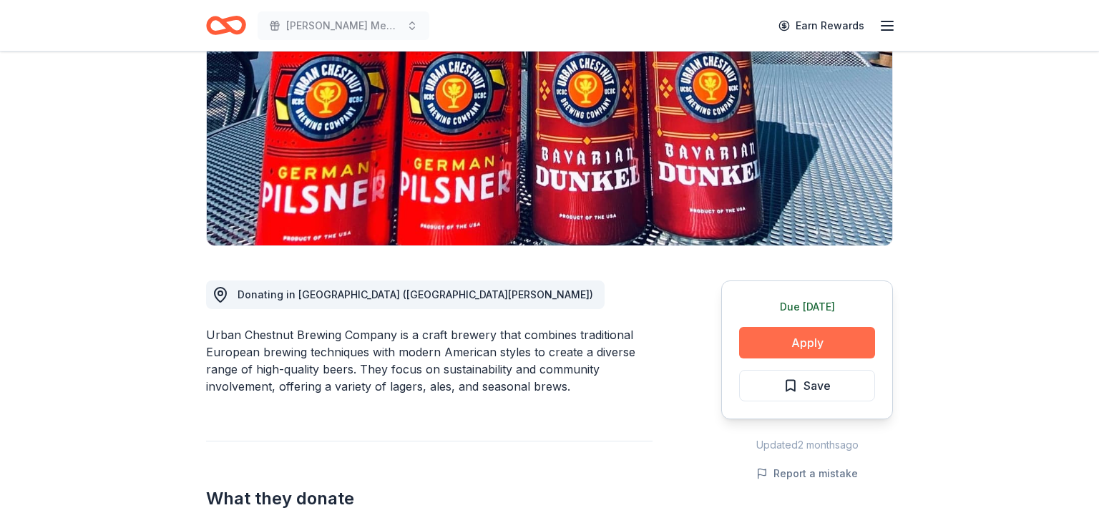
click at [774, 339] on button "Apply" at bounding box center [807, 342] width 136 height 31
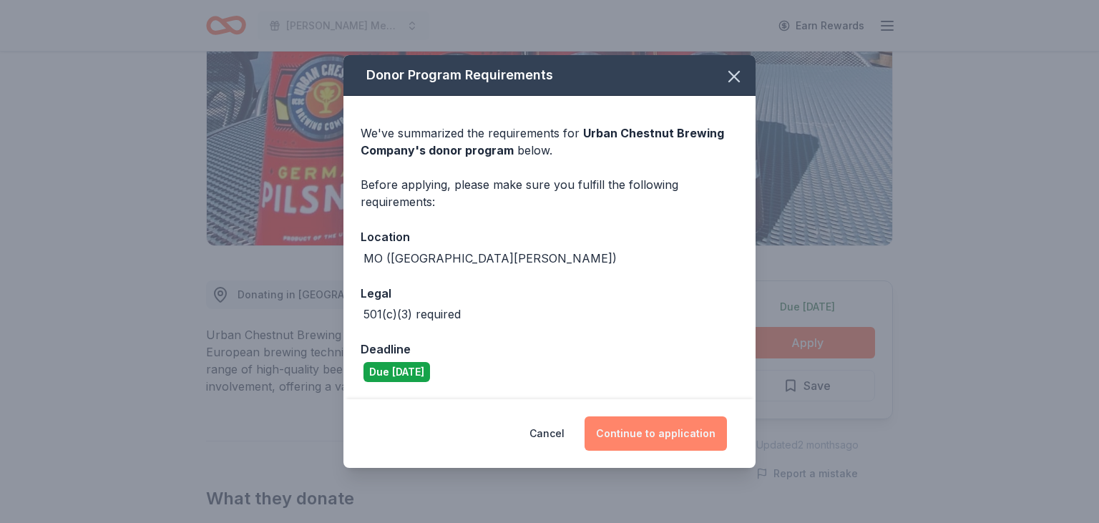
click at [650, 429] on button "Continue to application" at bounding box center [655, 433] width 142 height 34
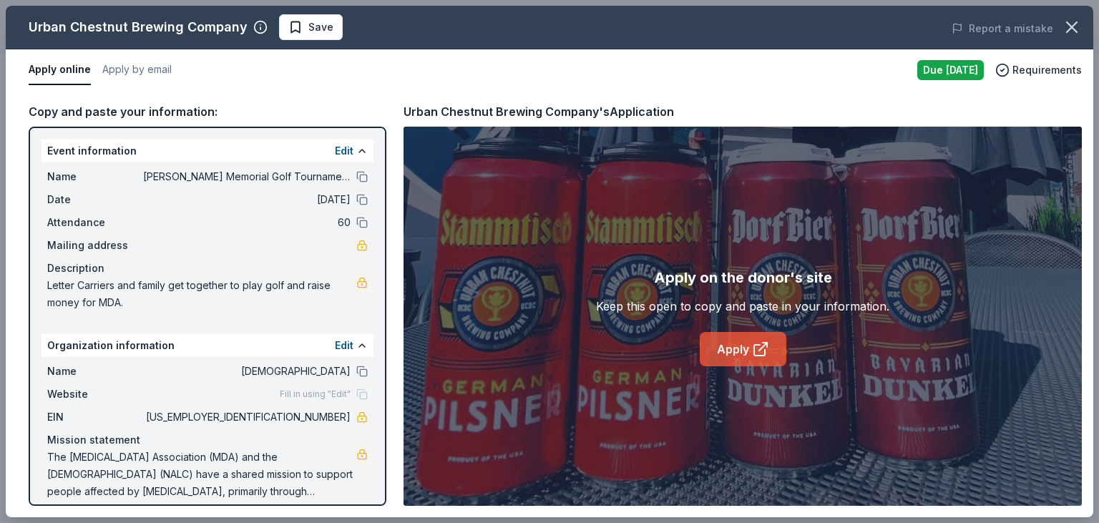
click at [725, 345] on link "Apply" at bounding box center [743, 349] width 87 height 34
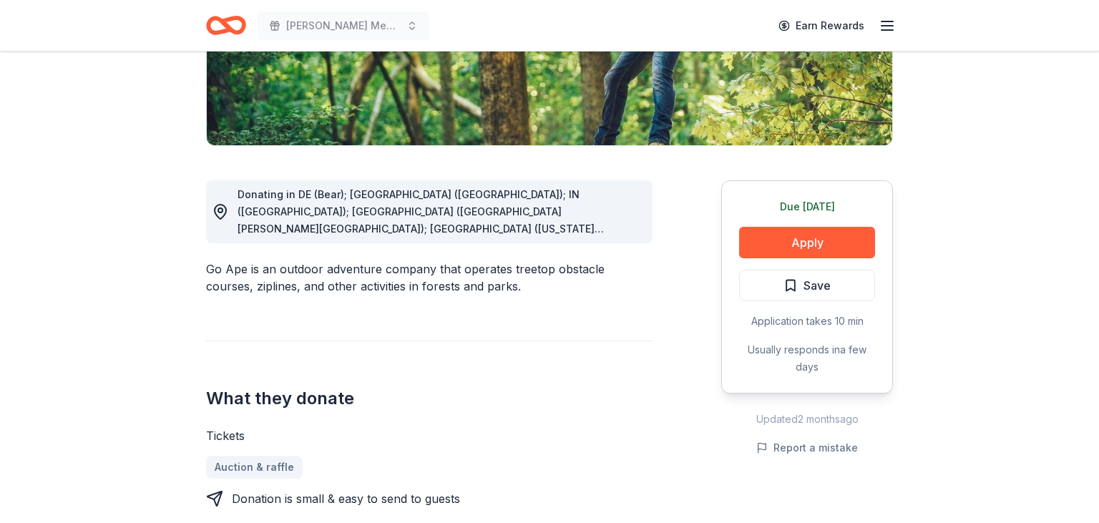
scroll to position [424, 0]
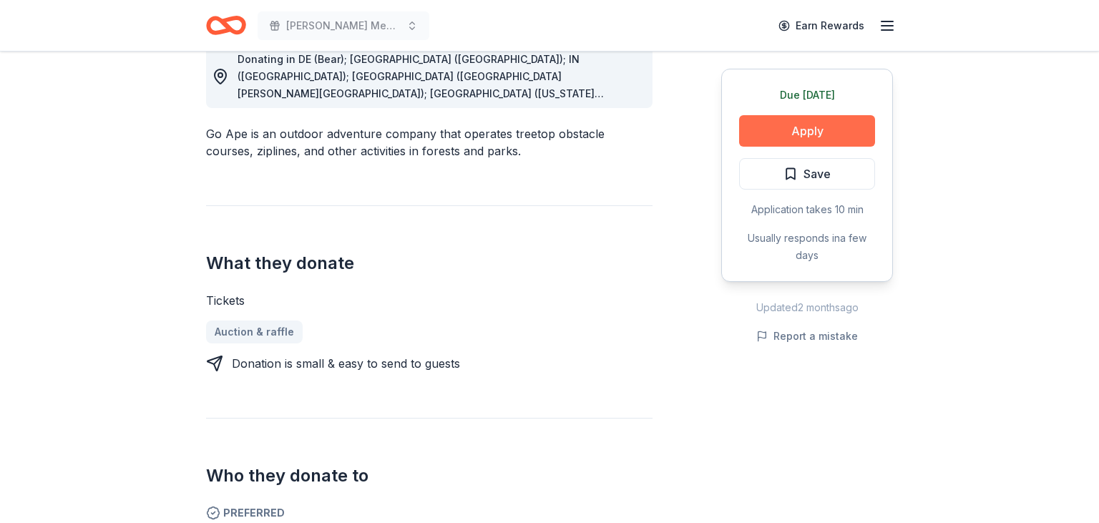
click at [836, 137] on button "Apply" at bounding box center [807, 130] width 136 height 31
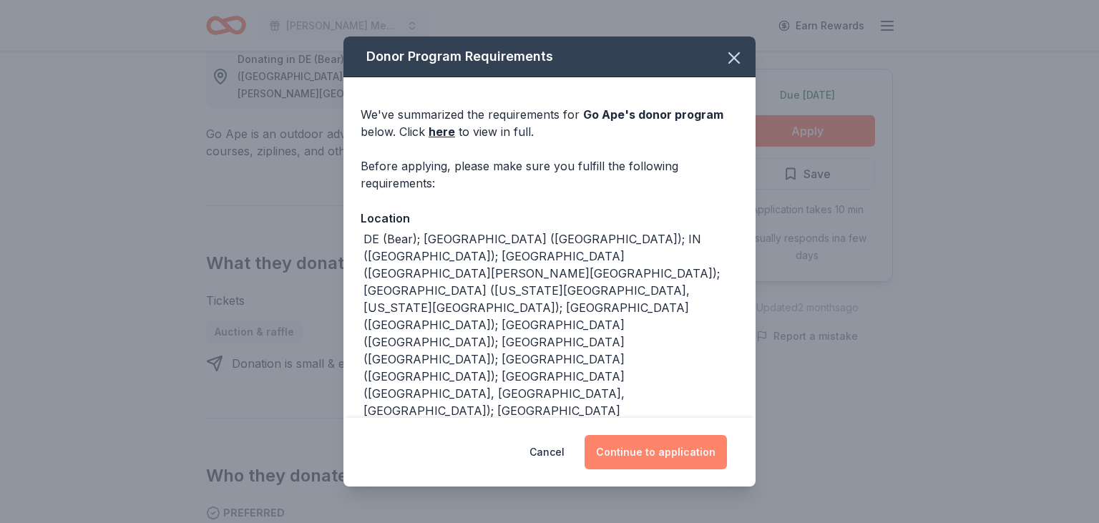
click at [687, 448] on button "Continue to application" at bounding box center [655, 452] width 142 height 34
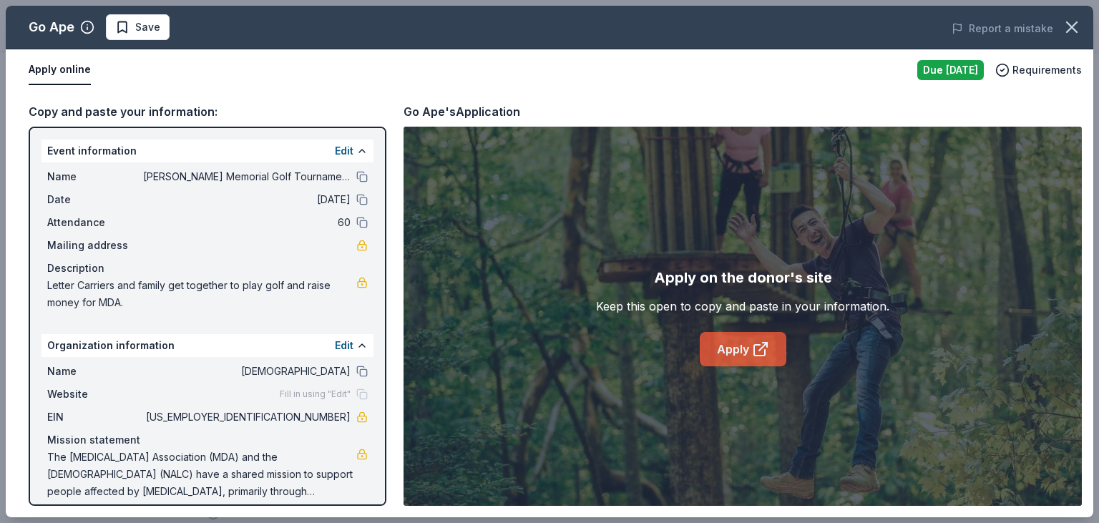
click at [739, 348] on link "Apply" at bounding box center [743, 349] width 87 height 34
click at [714, 338] on link "Apply" at bounding box center [743, 349] width 87 height 34
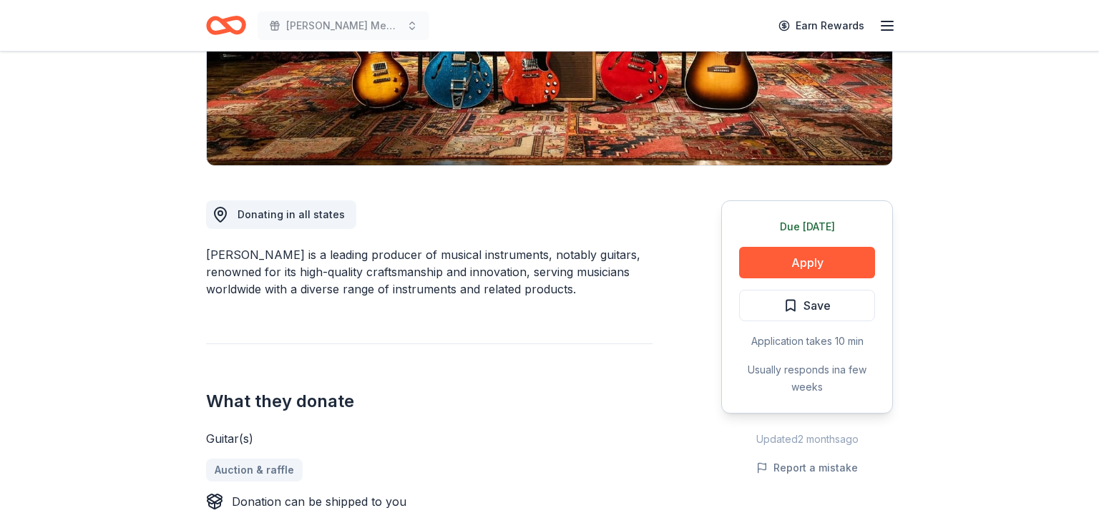
scroll to position [294, 0]
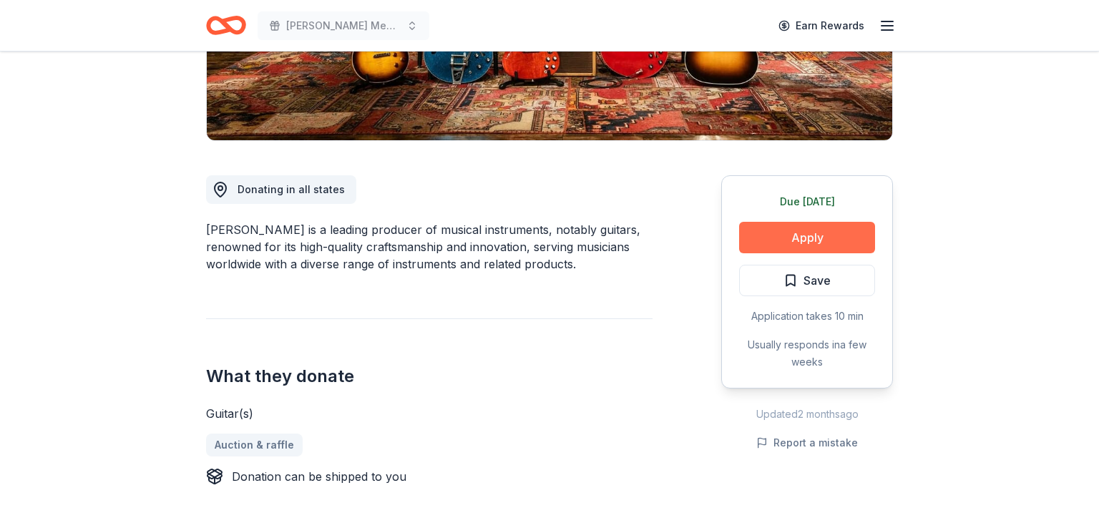
click at [833, 232] on button "Apply" at bounding box center [807, 237] width 136 height 31
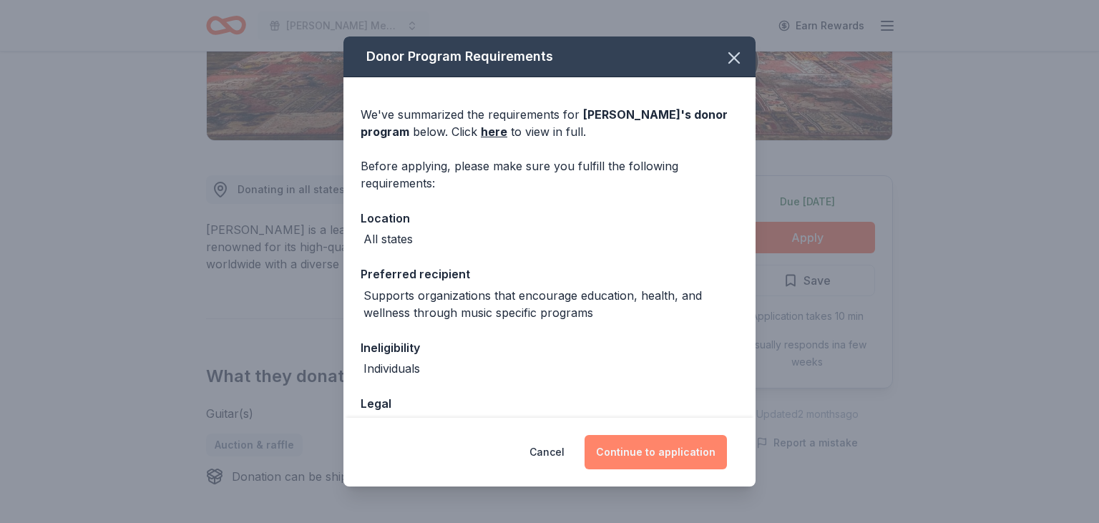
click at [653, 459] on button "Continue to application" at bounding box center [655, 452] width 142 height 34
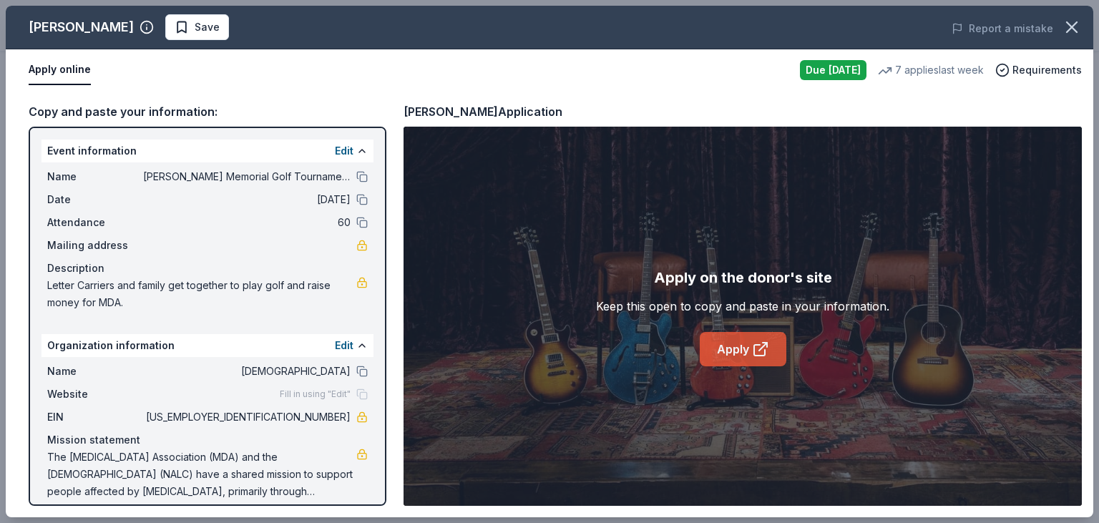
click at [727, 342] on link "Apply" at bounding box center [743, 349] width 87 height 34
click at [1016, 74] on span "Requirements" at bounding box center [1046, 70] width 69 height 17
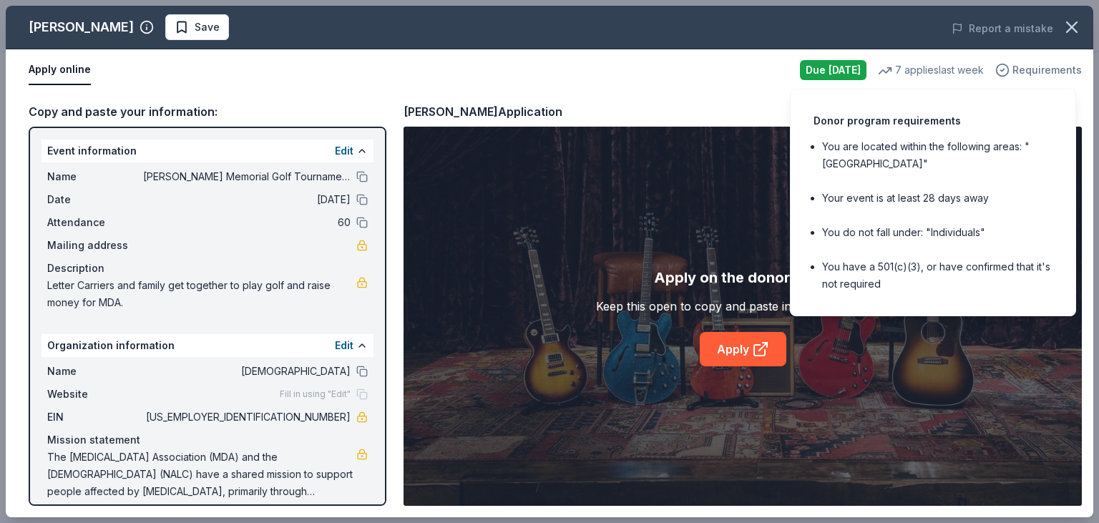
click at [1016, 74] on span "Requirements" at bounding box center [1046, 70] width 69 height 17
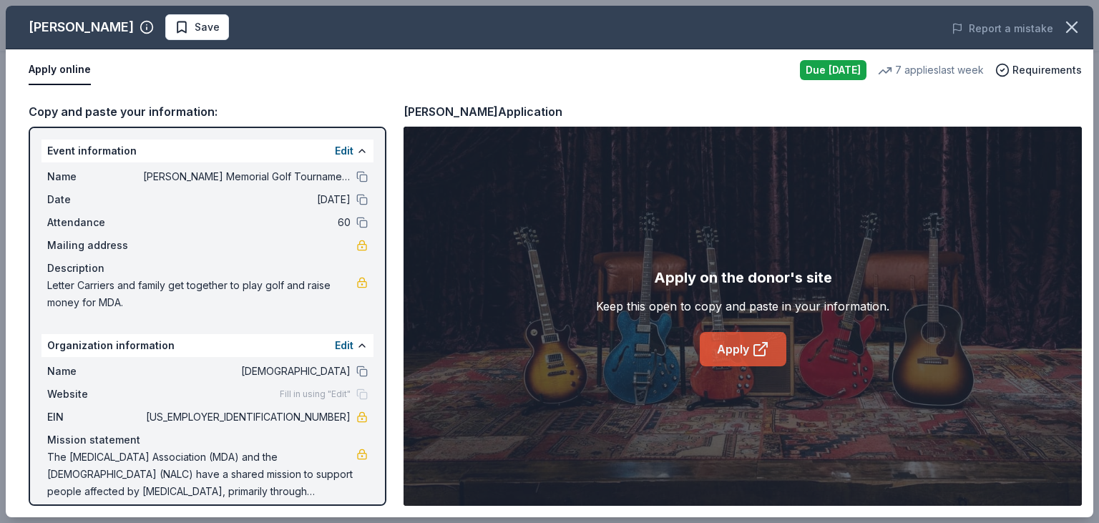
click at [754, 356] on icon at bounding box center [760, 348] width 17 height 17
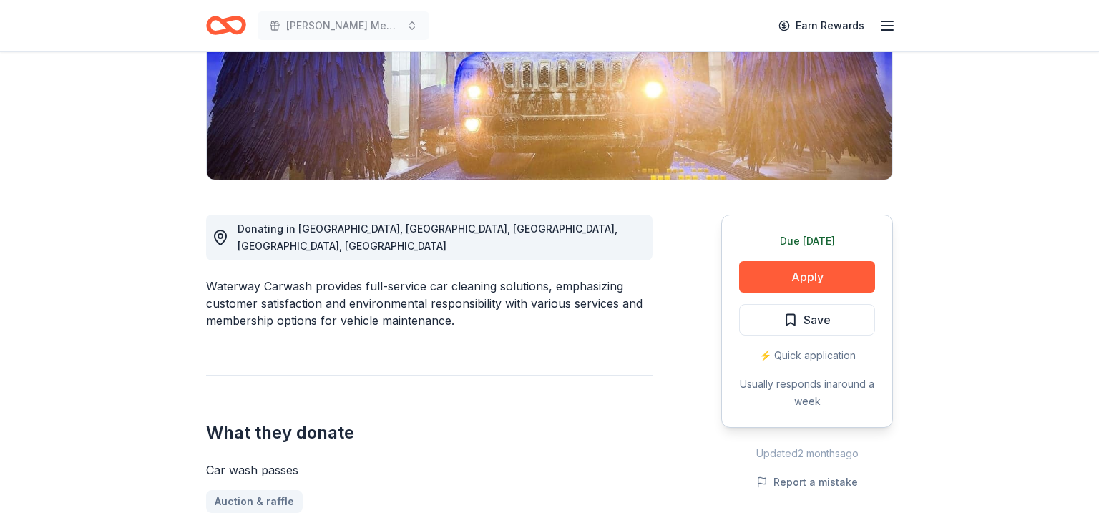
scroll to position [281, 0]
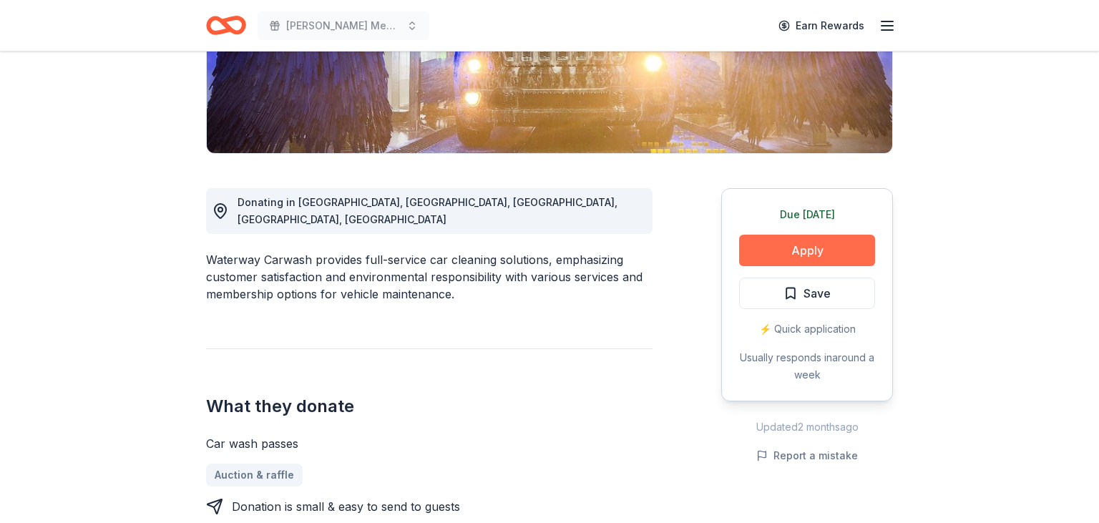
click at [814, 243] on button "Apply" at bounding box center [807, 250] width 136 height 31
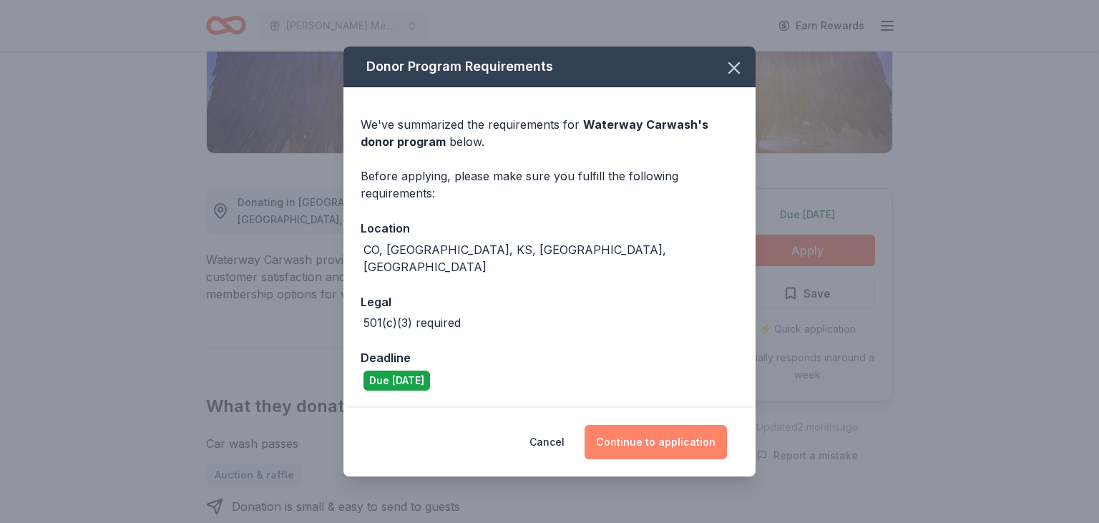
click at [643, 428] on button "Continue to application" at bounding box center [655, 442] width 142 height 34
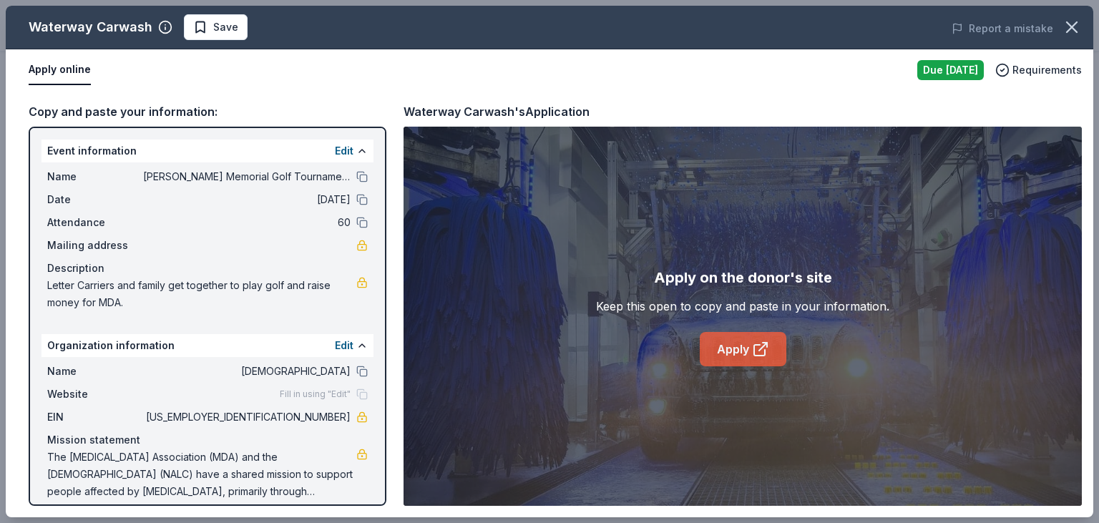
click at [725, 353] on link "Apply" at bounding box center [743, 349] width 87 height 34
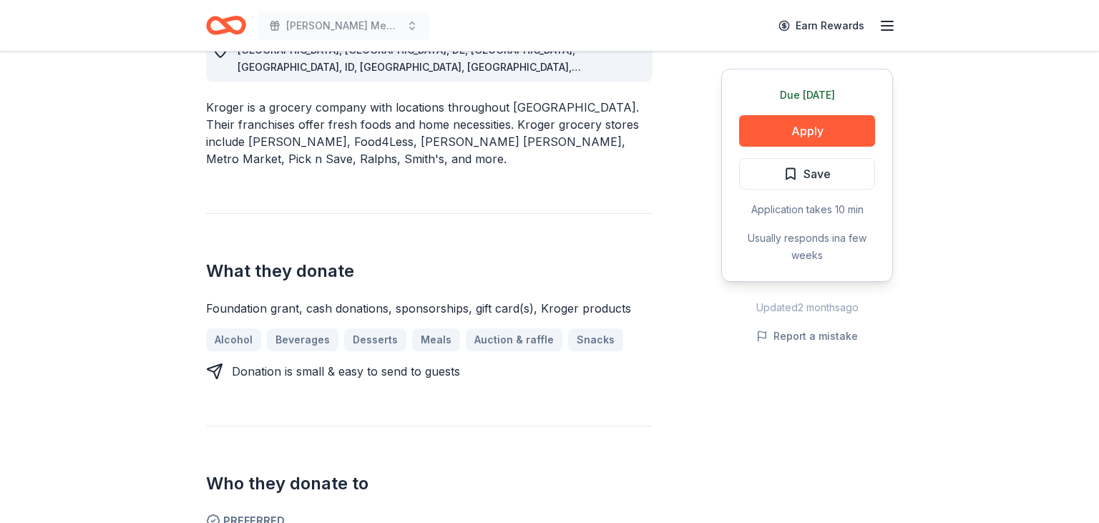
scroll to position [479, 0]
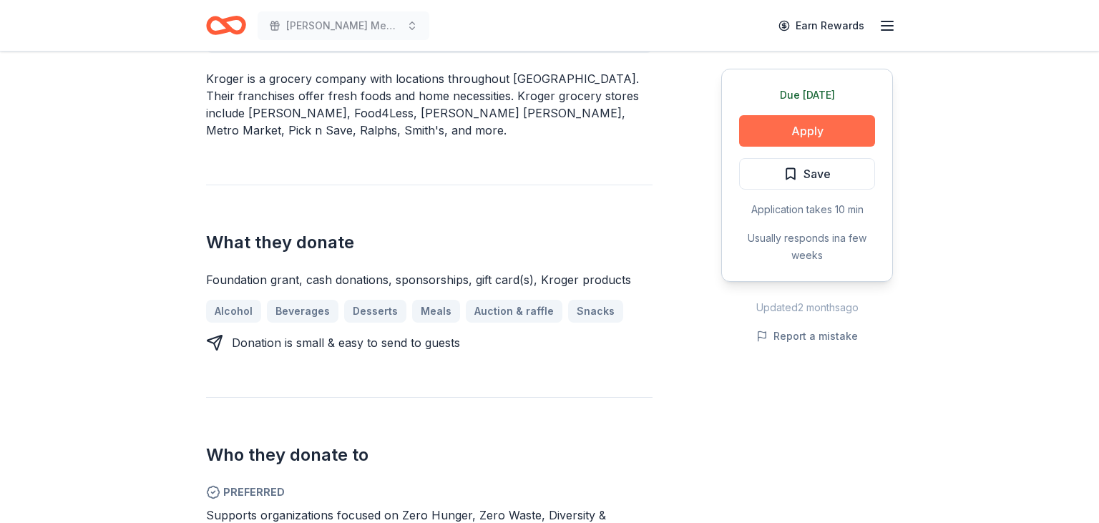
click at [823, 131] on button "Apply" at bounding box center [807, 130] width 136 height 31
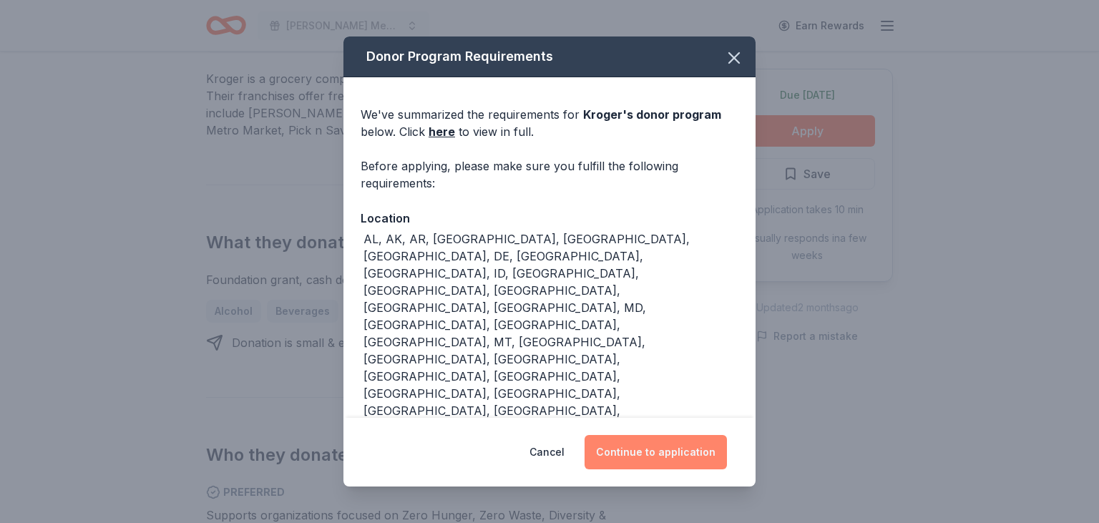
click at [673, 449] on button "Continue to application" at bounding box center [655, 452] width 142 height 34
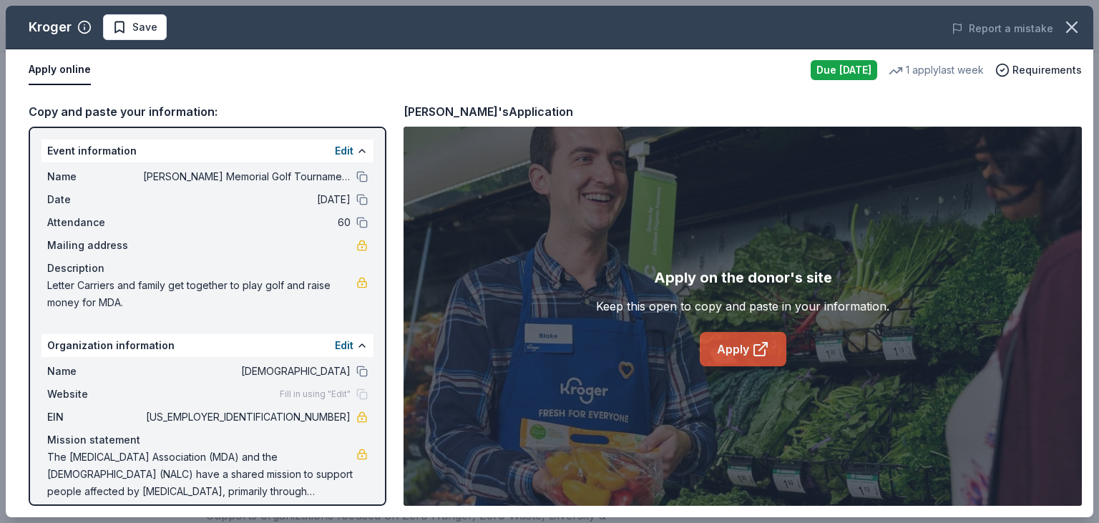
click at [734, 358] on link "Apply" at bounding box center [743, 349] width 87 height 34
